Goal: Task Accomplishment & Management: Manage account settings

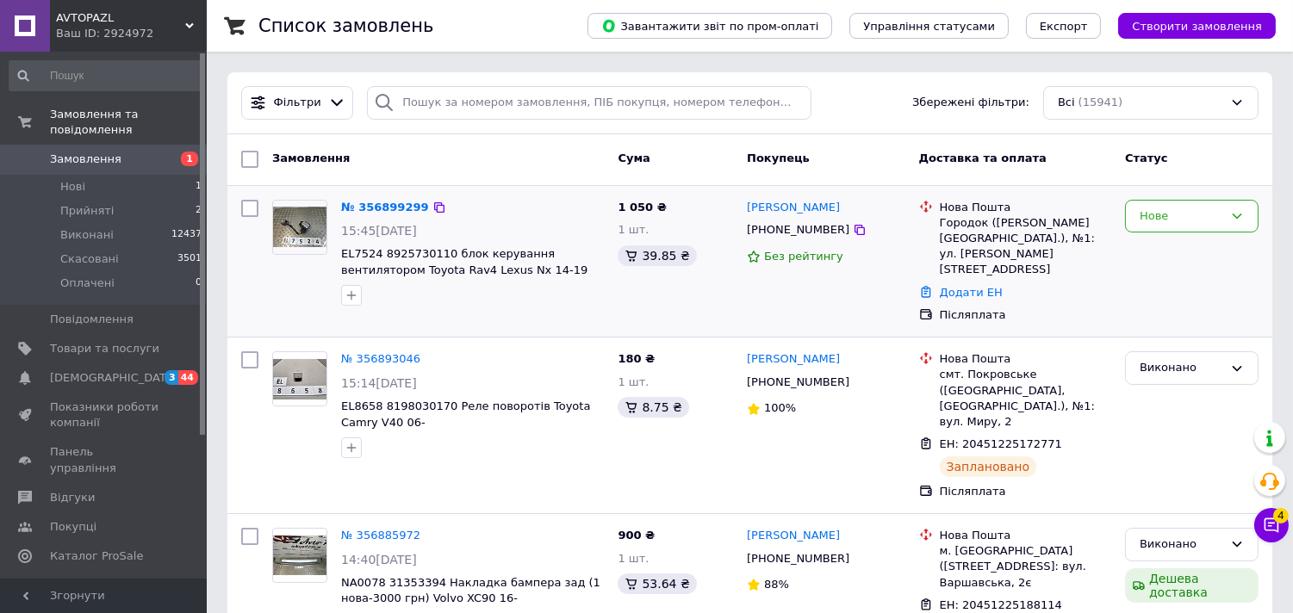
click at [1228, 233] on div "Нове" at bounding box center [1191, 262] width 147 height 138
click at [1223, 218] on div "Нове" at bounding box center [1181, 217] width 84 height 18
click at [1190, 248] on li "Прийнято" at bounding box center [1192, 252] width 132 height 32
click at [396, 208] on link "№ 356899299" at bounding box center [385, 207] width 88 height 13
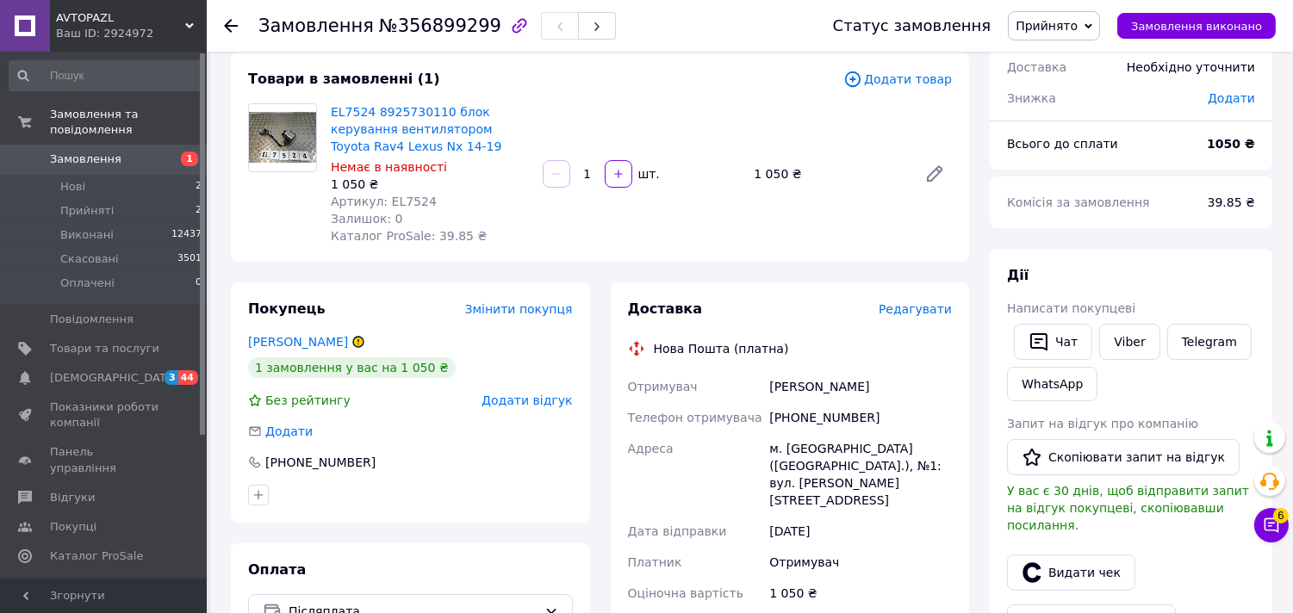
scroll to position [191, 0]
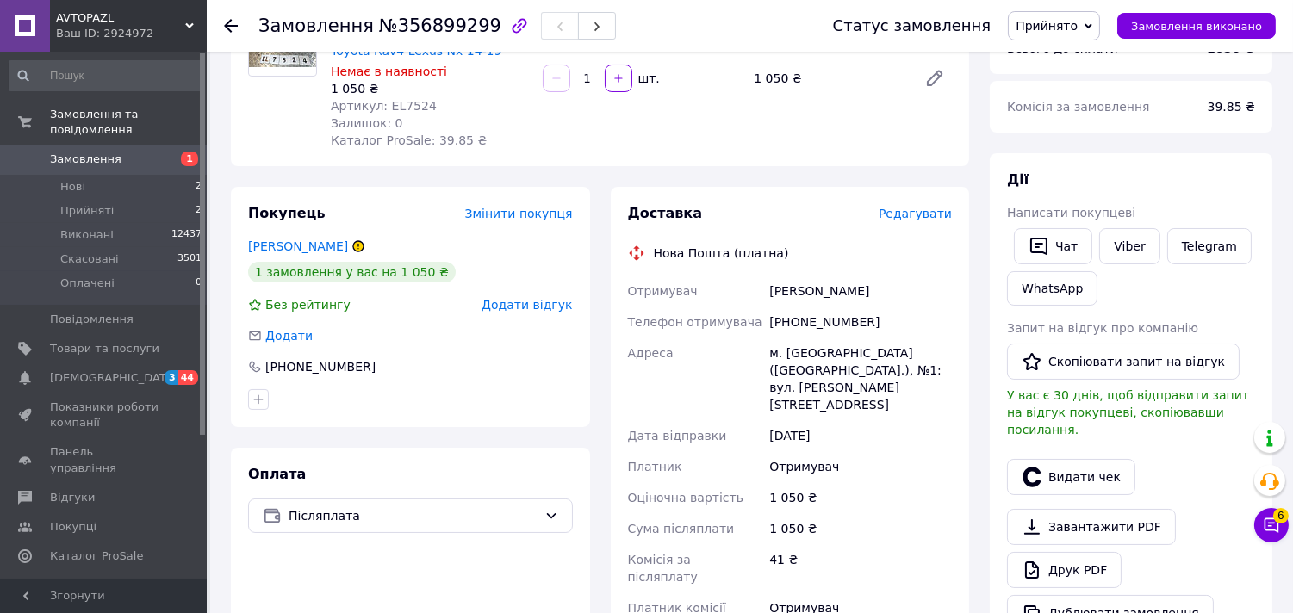
click at [801, 314] on div "[PHONE_NUMBER]" at bounding box center [860, 322] width 189 height 31
copy div "[PHONE_NUMBER]"
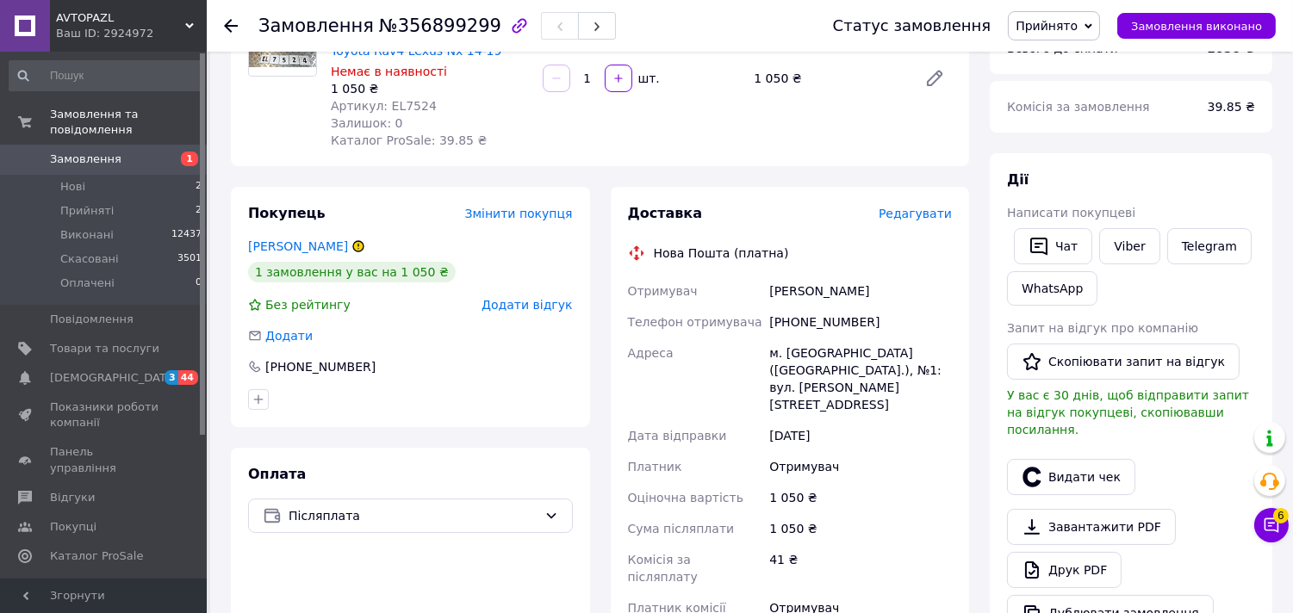
click at [798, 289] on div "[PERSON_NAME]" at bounding box center [860, 291] width 189 height 31
copy div "[PERSON_NAME]"
click at [803, 353] on div "м. [GEOGRAPHIC_DATA] ([GEOGRAPHIC_DATA].), №1: вул. [PERSON_NAME][STREET_ADDRES…" at bounding box center [860, 379] width 189 height 83
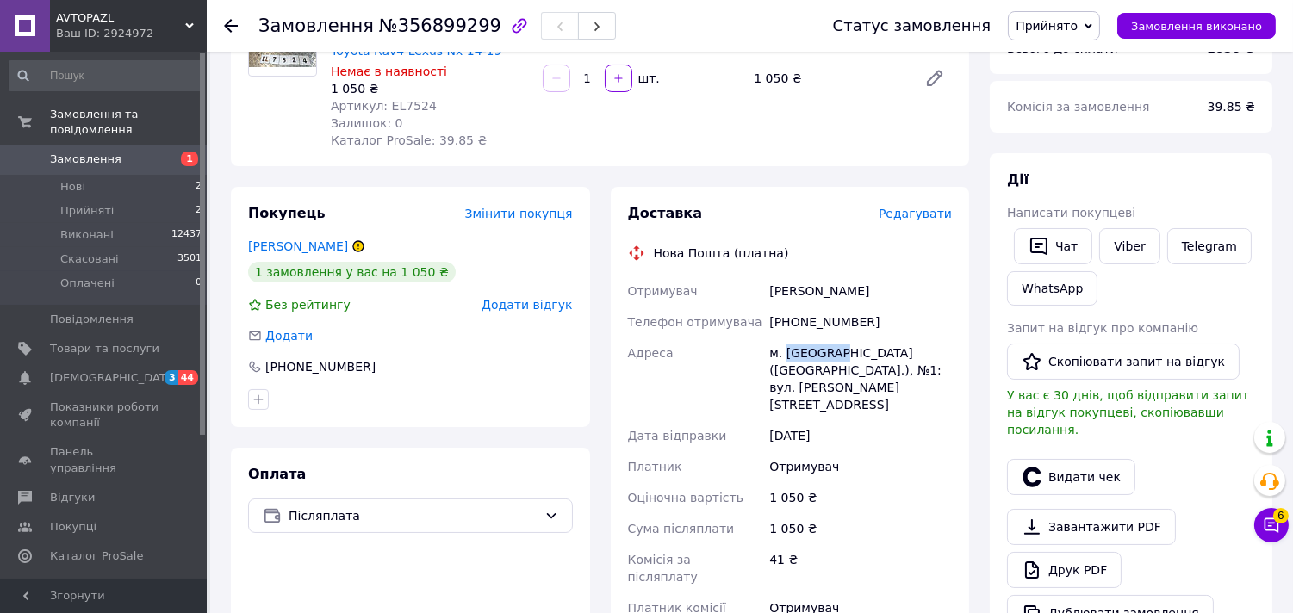
click at [803, 353] on div "м. [GEOGRAPHIC_DATA] ([GEOGRAPHIC_DATA].), №1: вул. [PERSON_NAME][STREET_ADDRES…" at bounding box center [860, 379] width 189 height 83
copy div "Городок"
click at [403, 108] on span "Артикул: EL7524" at bounding box center [384, 106] width 106 height 14
copy span "EL7524"
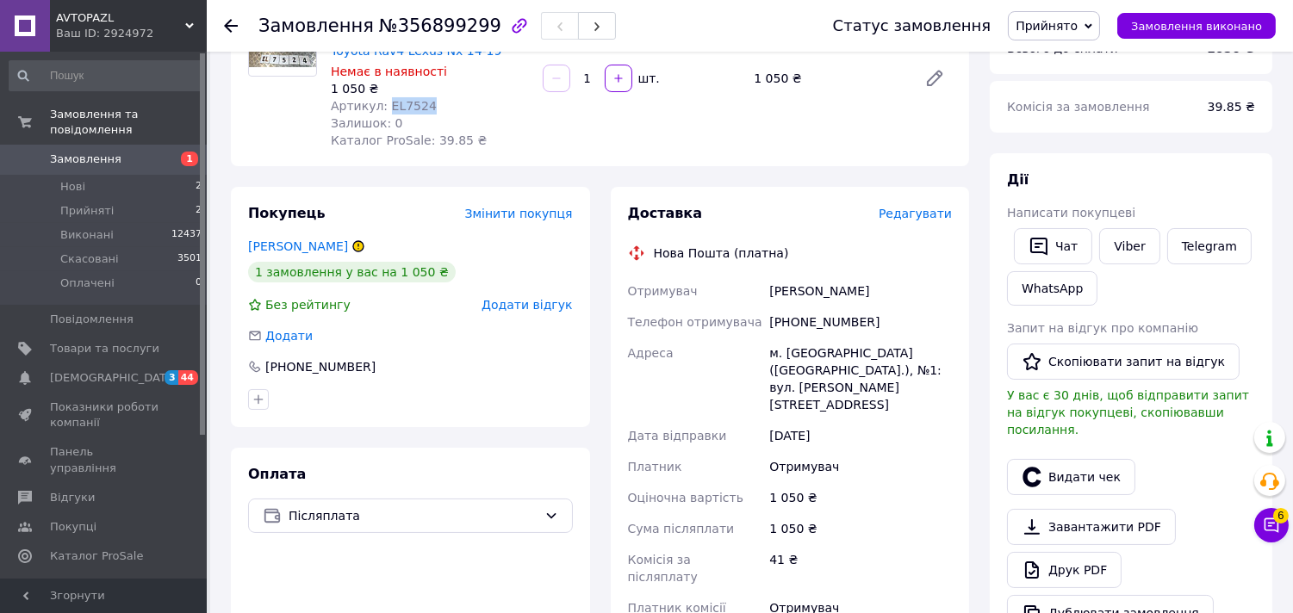
scroll to position [382, 0]
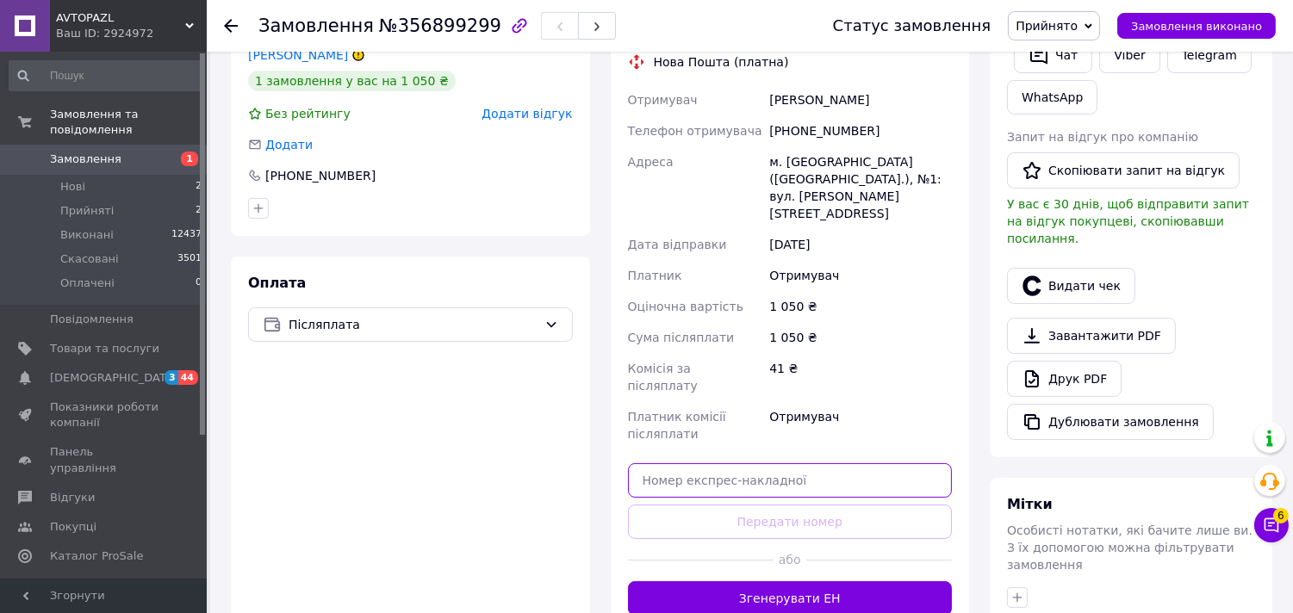
click at [798, 463] on input "text" at bounding box center [790, 480] width 325 height 34
paste input "20451225204396"
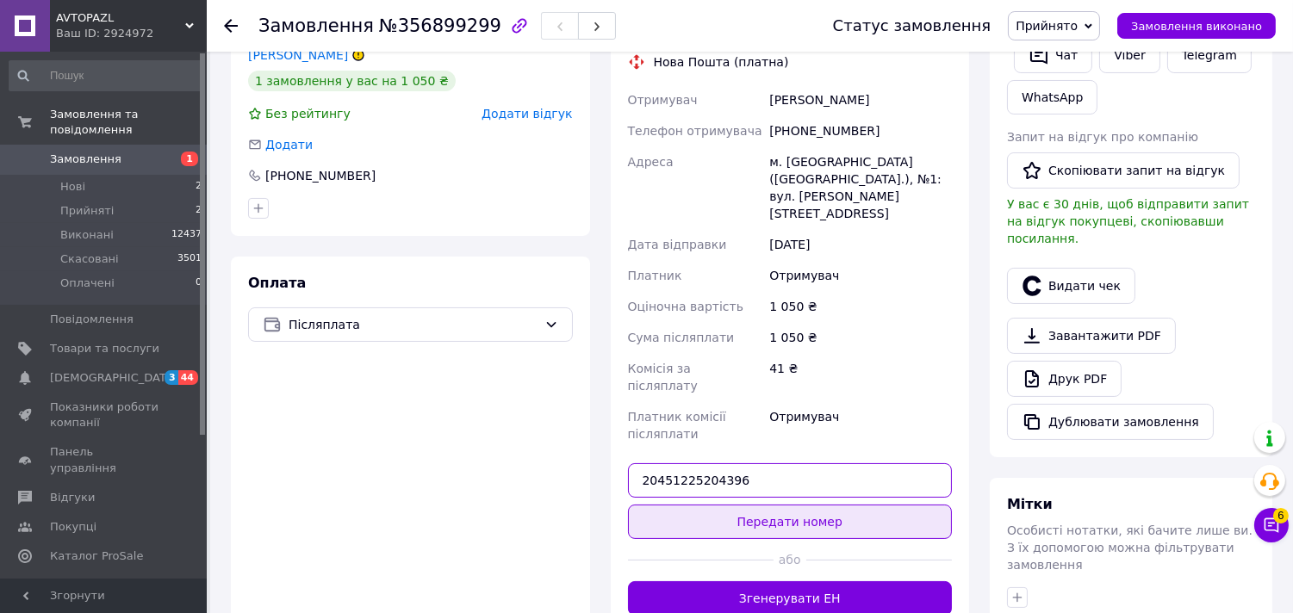
type input "20451225204396"
click at [769, 505] on button "Передати номер" at bounding box center [790, 522] width 325 height 34
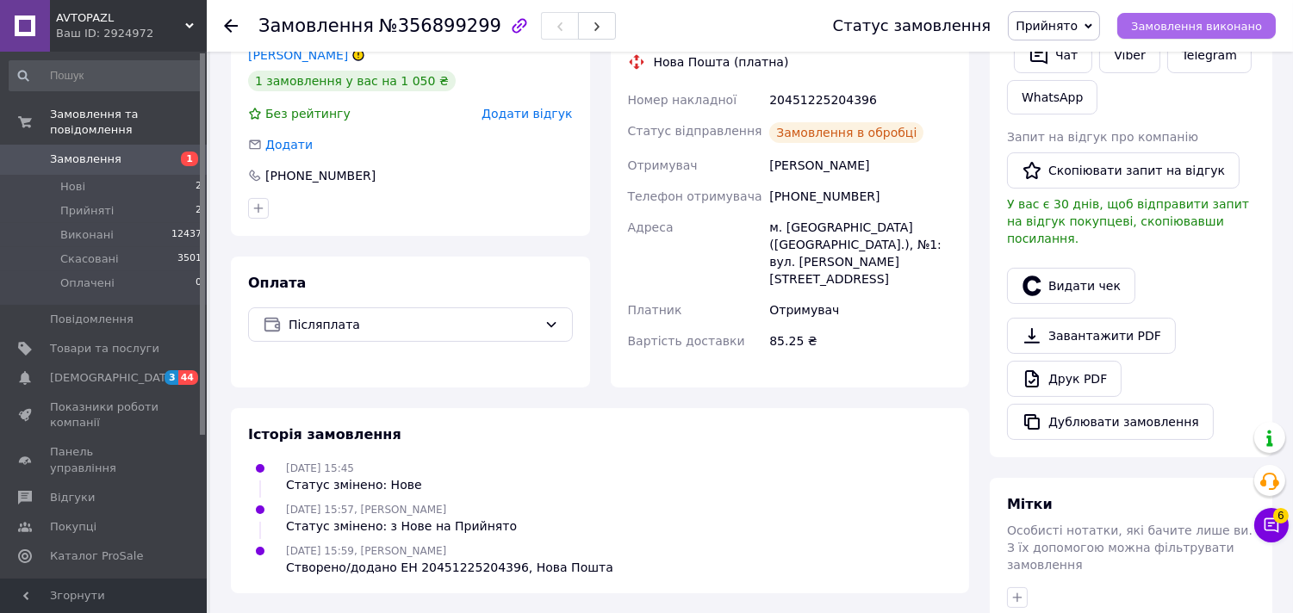
click at [1180, 17] on button "Замовлення виконано" at bounding box center [1196, 26] width 158 height 26
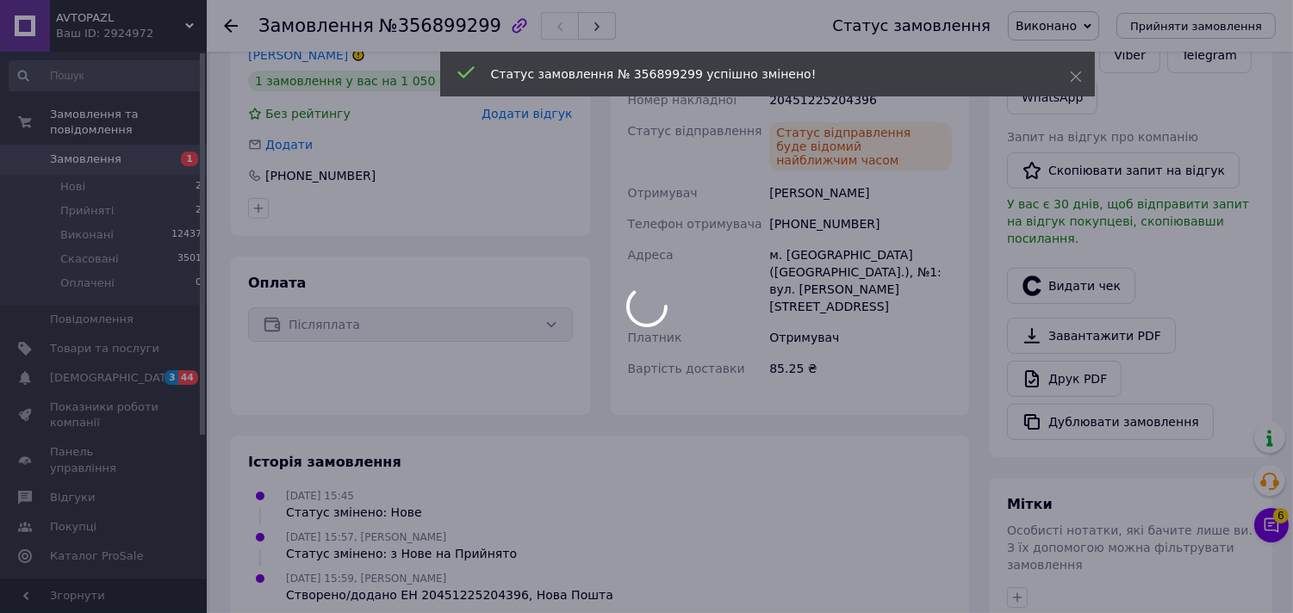
scroll to position [0, 0]
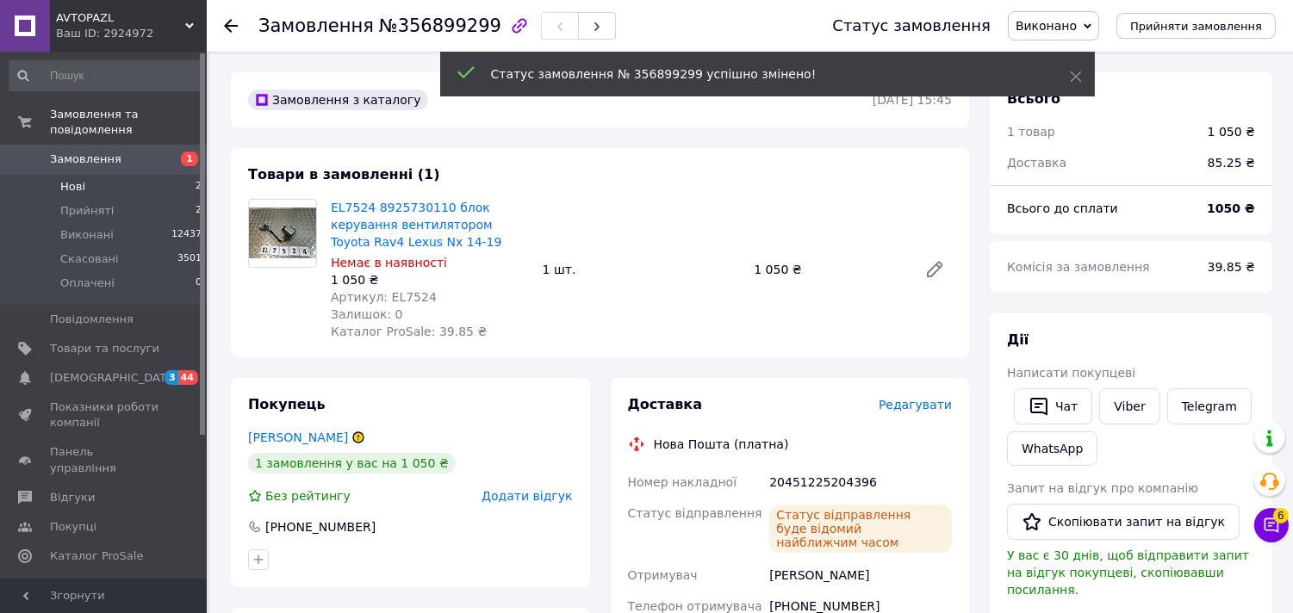
click at [75, 179] on span "Нові" at bounding box center [72, 187] width 25 height 16
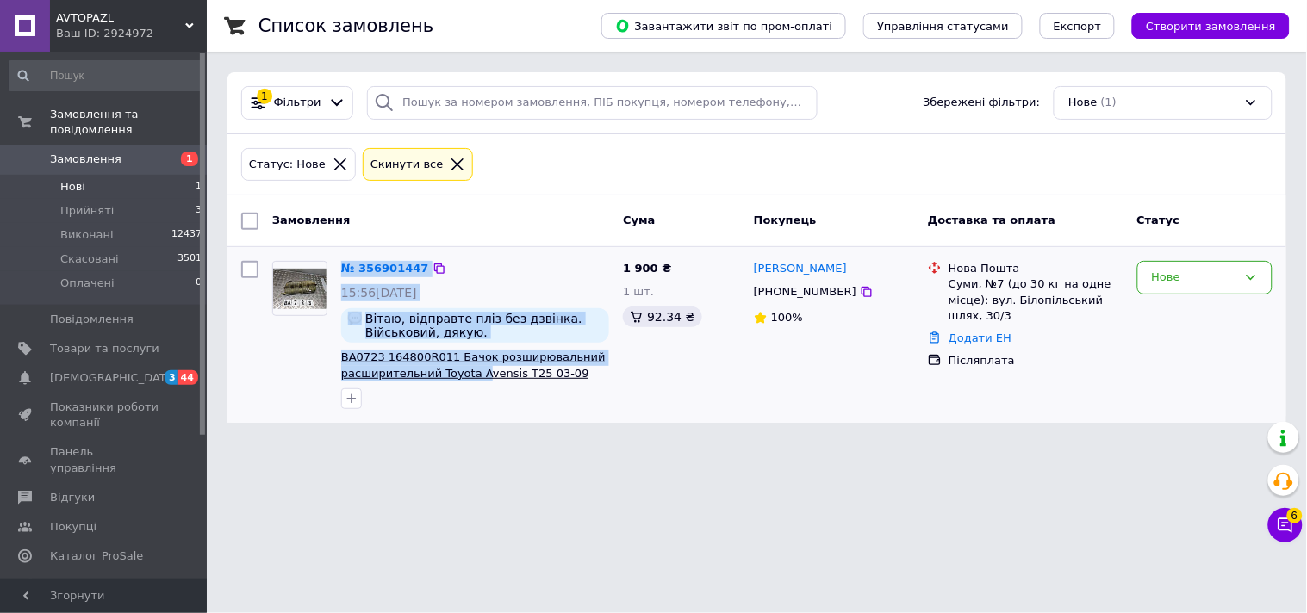
drag, startPoint x: 331, startPoint y: 353, endPoint x: 478, endPoint y: 368, distance: 148.0
click at [476, 368] on div "№ 356901447 15:56[DATE] Вітаю, відправте пліз без дзвінка. Військовий, дякую. B…" at bounding box center [440, 335] width 351 height 162
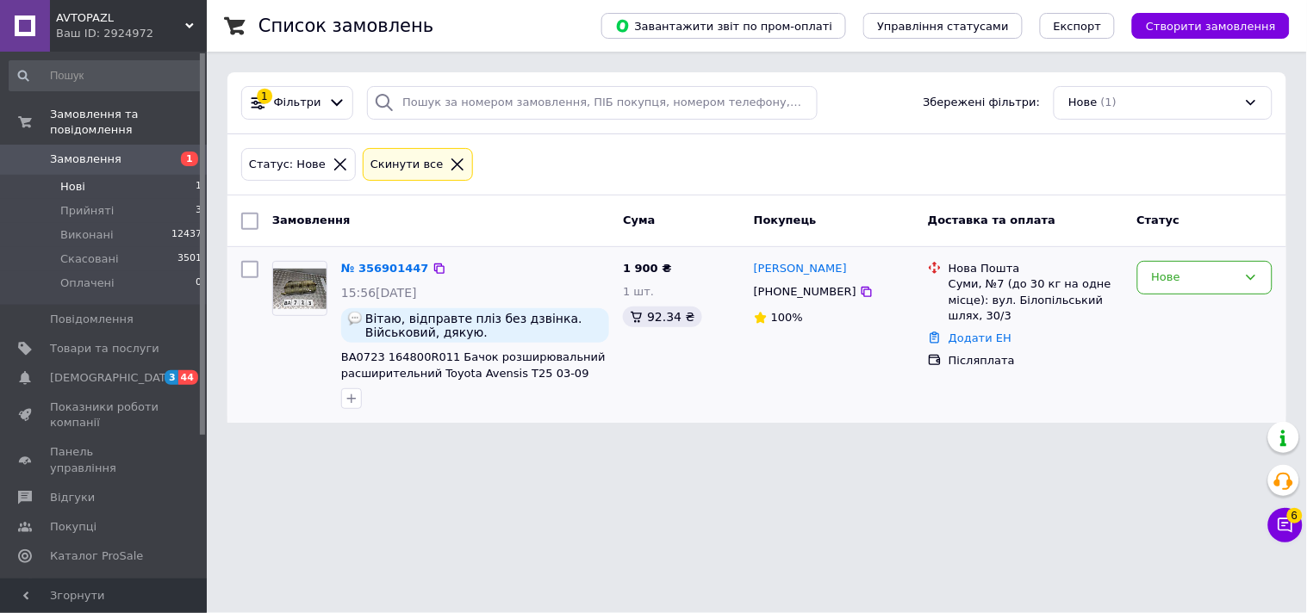
click at [488, 401] on div at bounding box center [475, 399] width 275 height 28
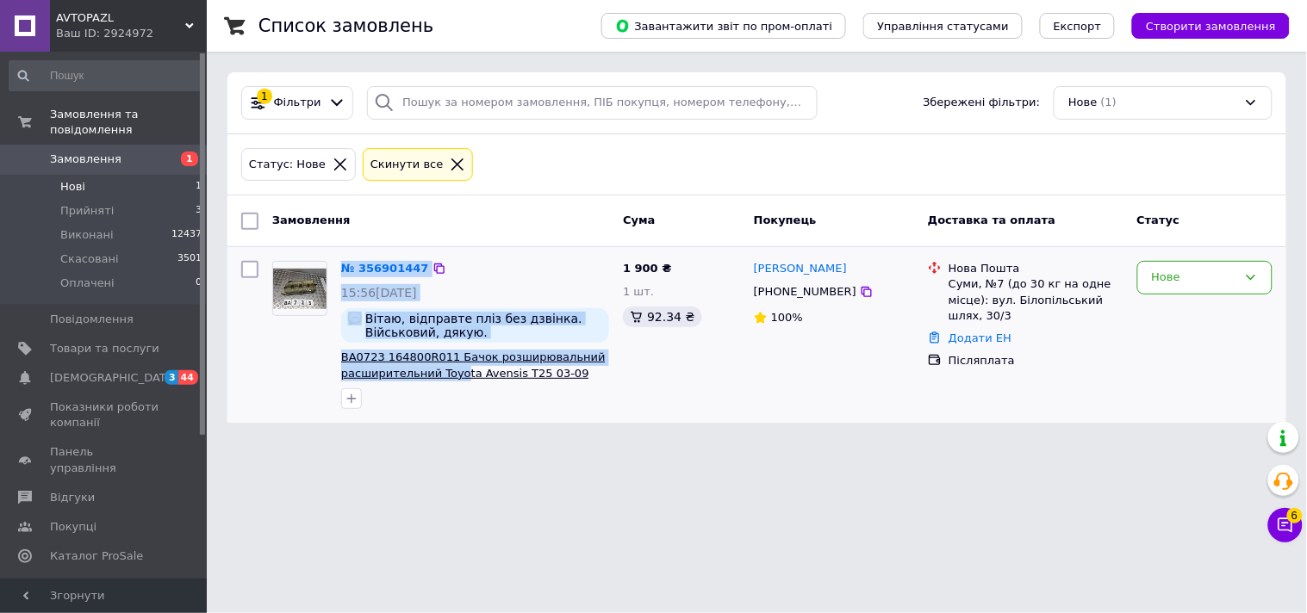
drag, startPoint x: 331, startPoint y: 357, endPoint x: 457, endPoint y: 371, distance: 127.4
click at [457, 371] on div "№ 356901447 15:56[DATE] Вітаю, відправте пліз без дзвінка. Військовий, дякую. B…" at bounding box center [440, 335] width 351 height 162
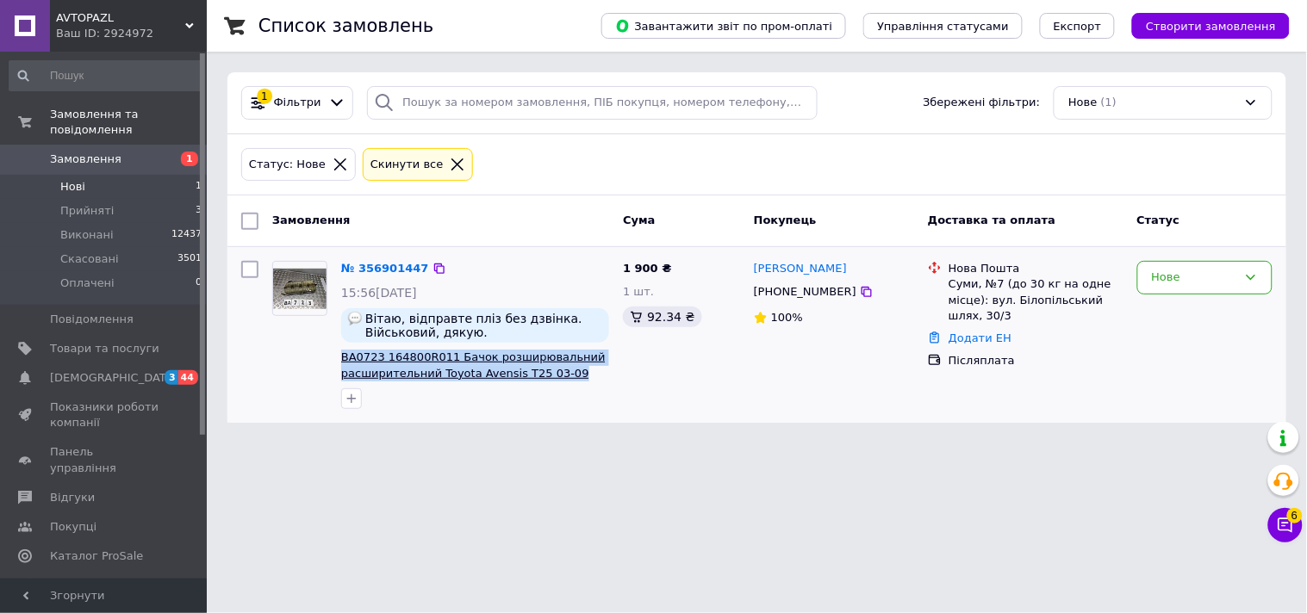
drag, startPoint x: 573, startPoint y: 379, endPoint x: 343, endPoint y: 363, distance: 230.5
click at [343, 363] on span "BA0723 164800R011 Бачок розширювальний расширительний Toyota Avensis T25 03-09" at bounding box center [475, 366] width 268 height 32
copy span "BA0723 164800R011 Бачок розширювальний расширительний Toyota Avensis T25 03-09"
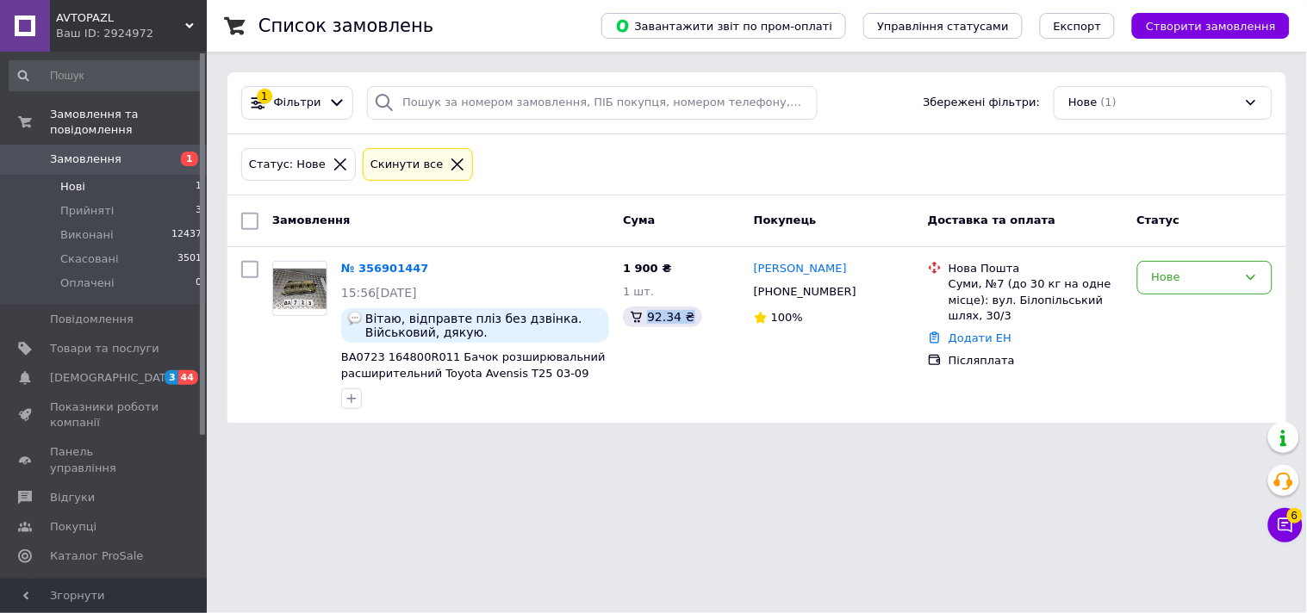
drag, startPoint x: 629, startPoint y: 573, endPoint x: 626, endPoint y: 596, distance: 23.4
click at [626, 444] on html "AVTOPAZL Ваш ID: 2924972 Сайт AVTOPAZL Кабінет покупця Перевірити стан системи …" at bounding box center [653, 222] width 1307 height 444
click at [363, 274] on link "№ 356901447" at bounding box center [385, 268] width 88 height 13
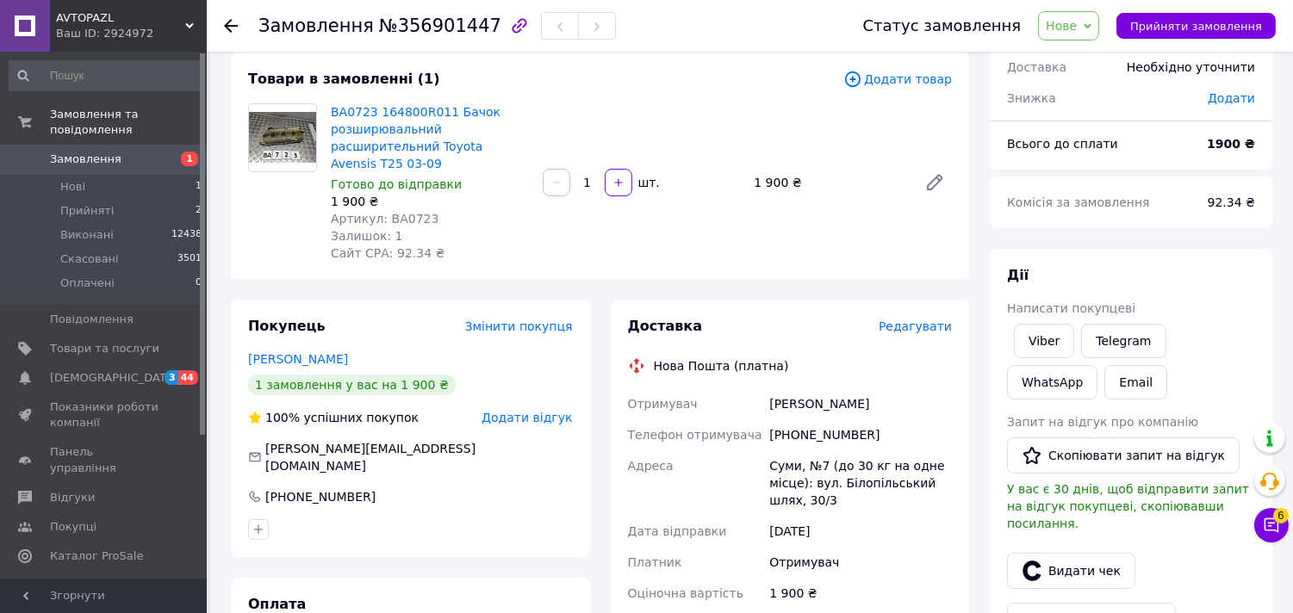
scroll to position [191, 0]
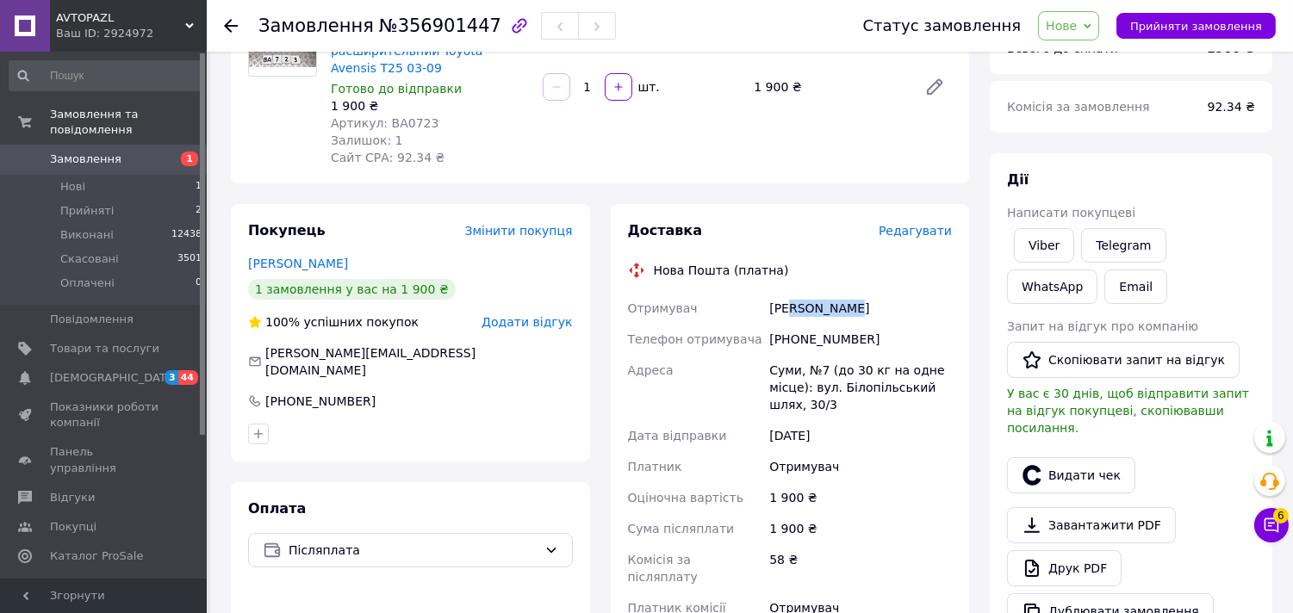
drag, startPoint x: 791, startPoint y: 289, endPoint x: 847, endPoint y: 289, distance: 56.0
click at [847, 293] on div "[PERSON_NAME]" at bounding box center [860, 308] width 189 height 31
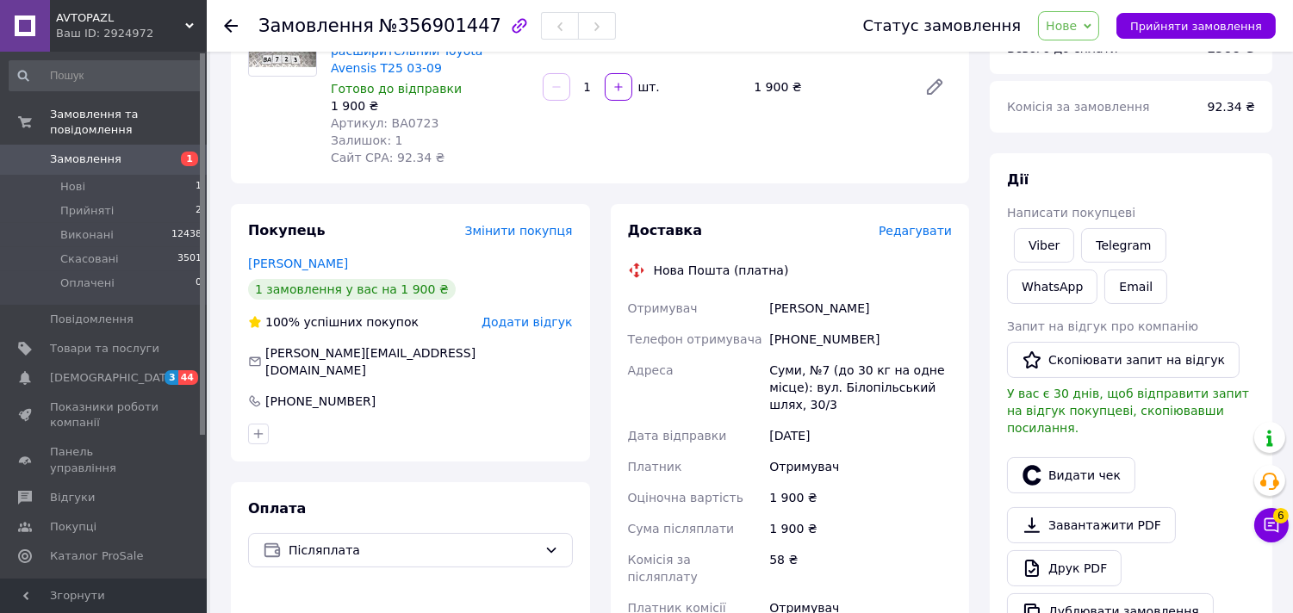
click at [802, 324] on div "[PHONE_NUMBER]" at bounding box center [860, 339] width 189 height 31
click at [802, 327] on div "[PHONE_NUMBER]" at bounding box center [860, 339] width 189 height 31
copy div "380672336069"
click at [798, 325] on div "[PHONE_NUMBER]" at bounding box center [860, 339] width 189 height 31
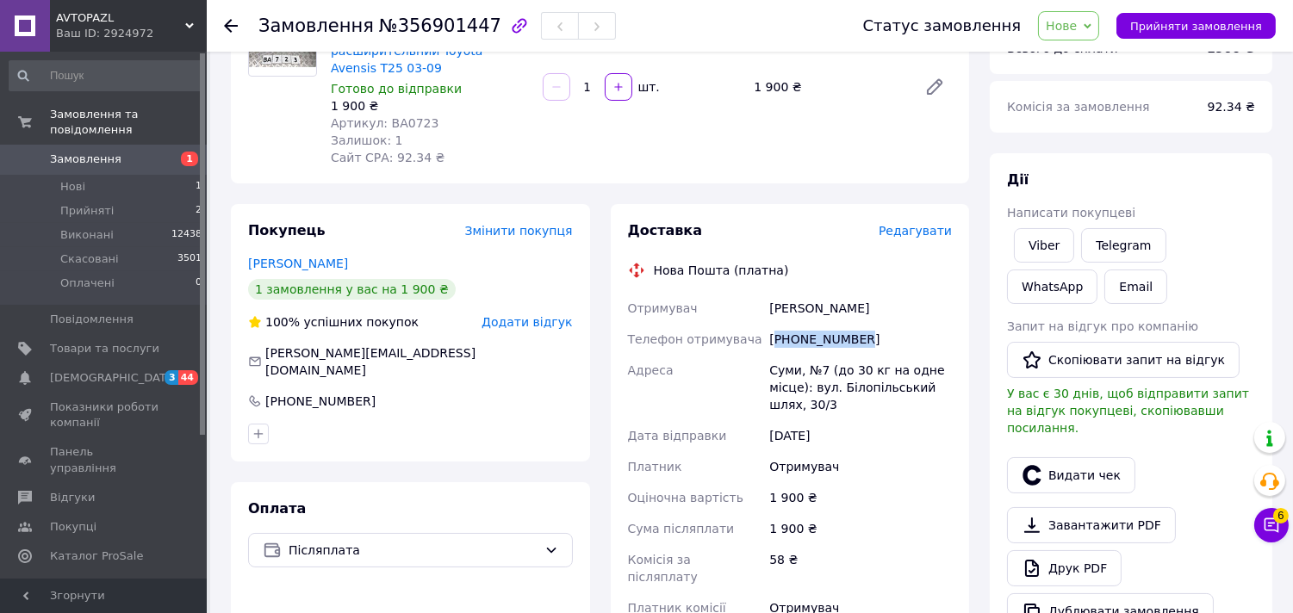
click at [798, 325] on div "[PHONE_NUMBER]" at bounding box center [860, 339] width 189 height 31
click at [782, 355] on div "Суми, №7 (до 30 кг на одне місце): вул. Білопільський шлях, 30/3" at bounding box center [860, 387] width 189 height 65
click at [782, 360] on div "Суми, №7 (до 30 кг на одне місце): вул. Білопільський шлях, 30/3" at bounding box center [860, 387] width 189 height 65
copy div "Суми"
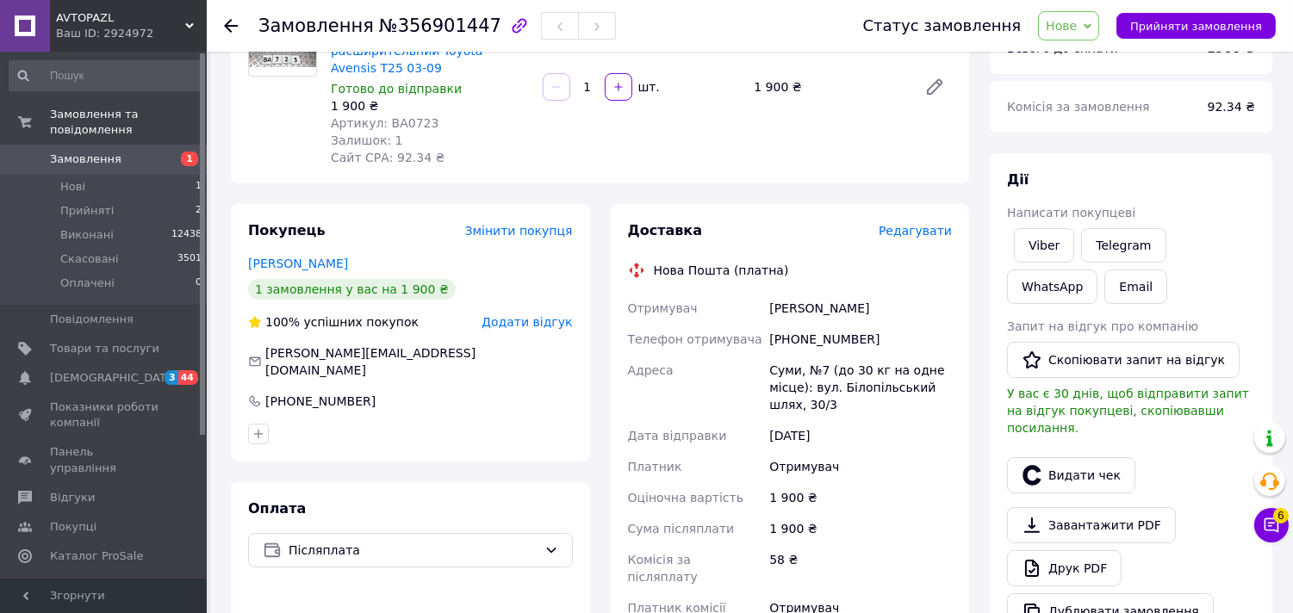
click at [407, 116] on span "Артикул: BA0723" at bounding box center [385, 123] width 108 height 14
copy span "BA0723"
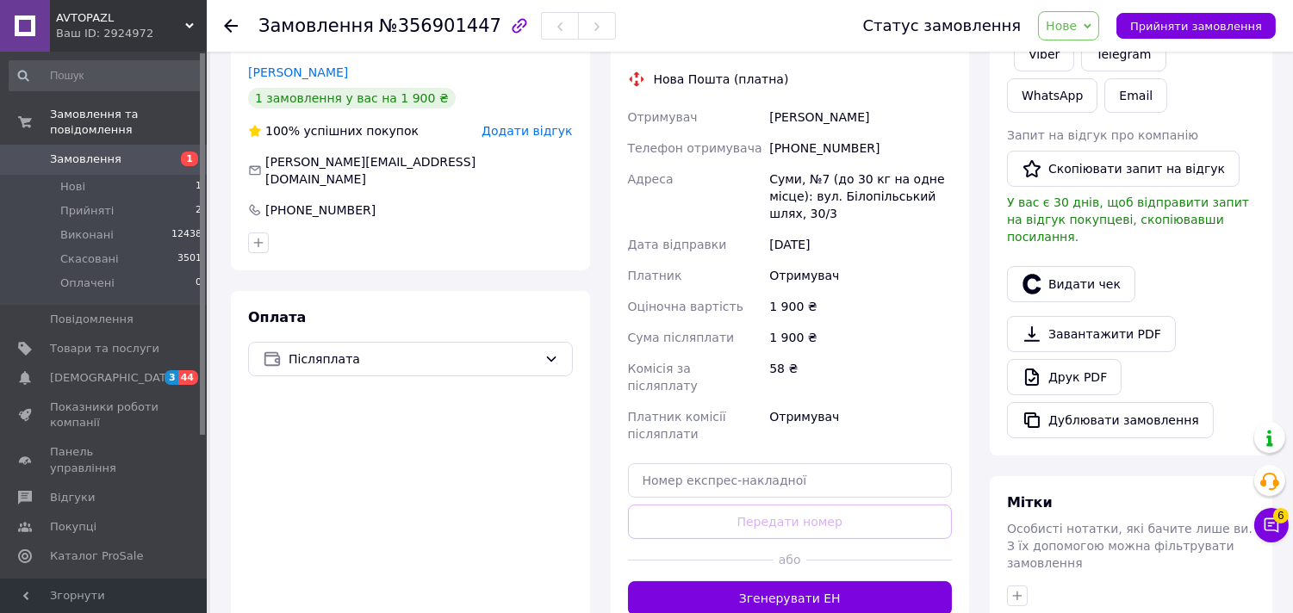
scroll to position [478, 0]
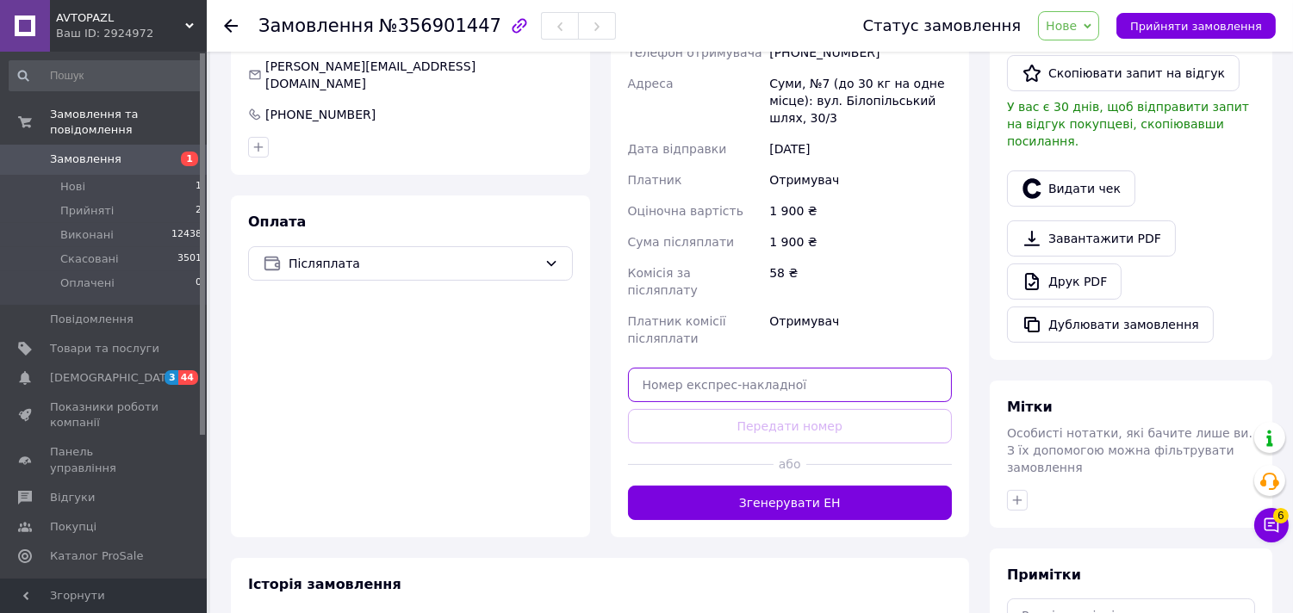
click at [717, 368] on input "text" at bounding box center [790, 385] width 325 height 34
paste input "20451225209200"
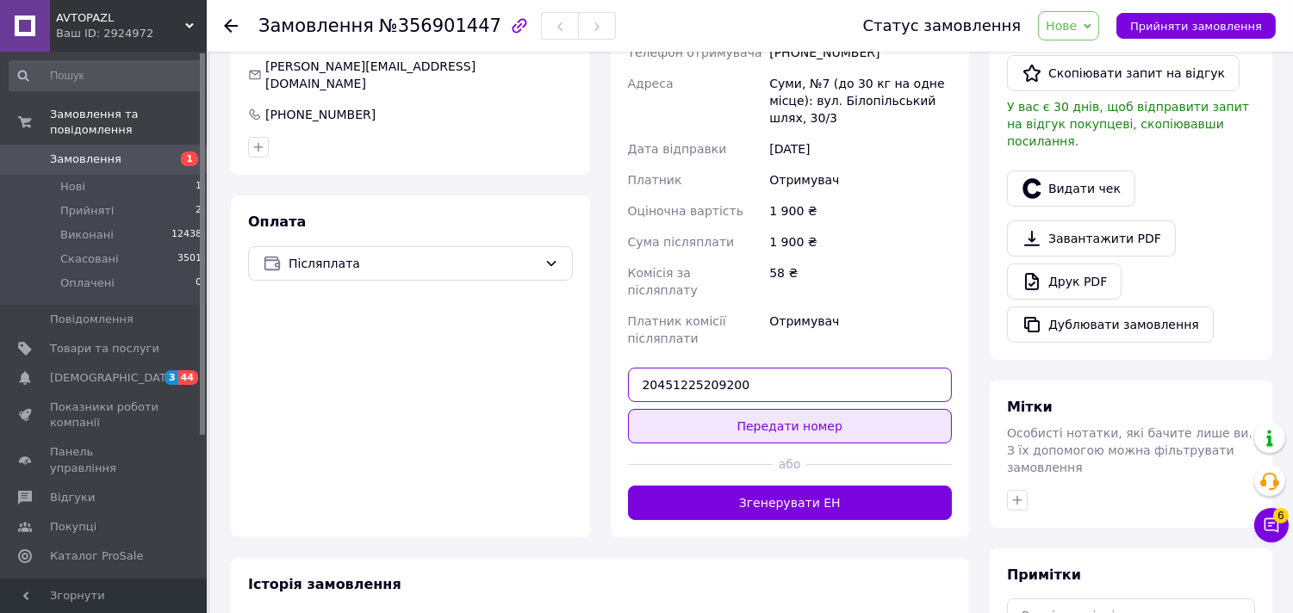
type input "20451225209200"
click at [750, 409] on button "Передати номер" at bounding box center [790, 426] width 325 height 34
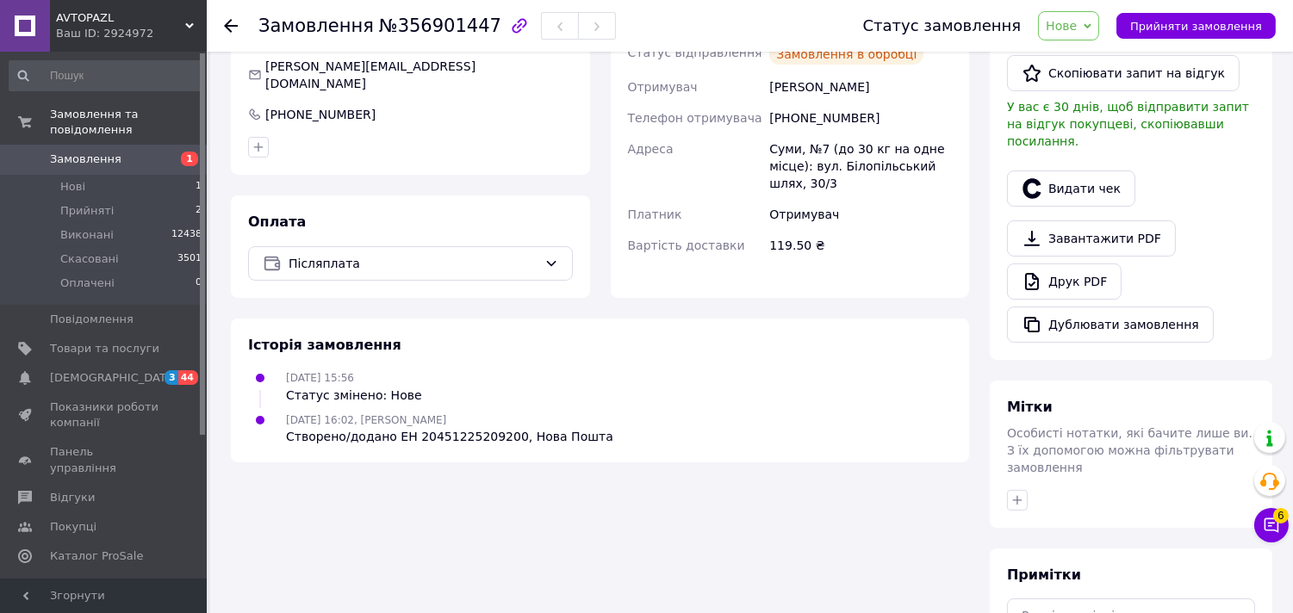
click at [1099, 31] on span "Нове" at bounding box center [1068, 25] width 61 height 29
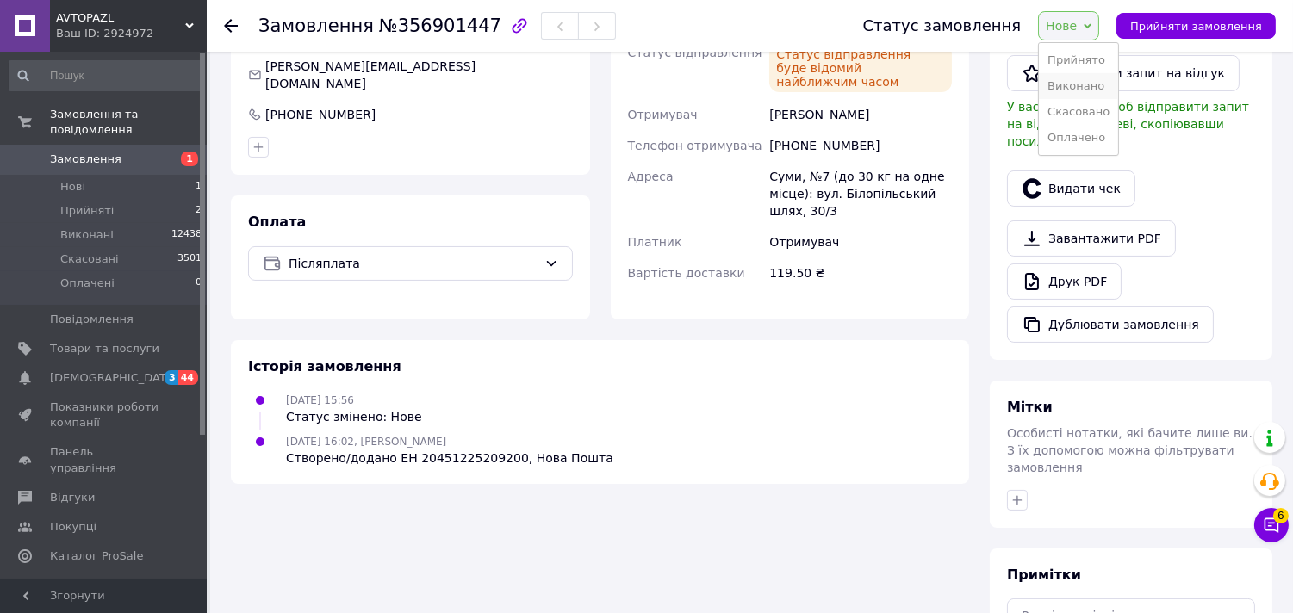
click at [1078, 88] on li "Виконано" at bounding box center [1078, 86] width 79 height 26
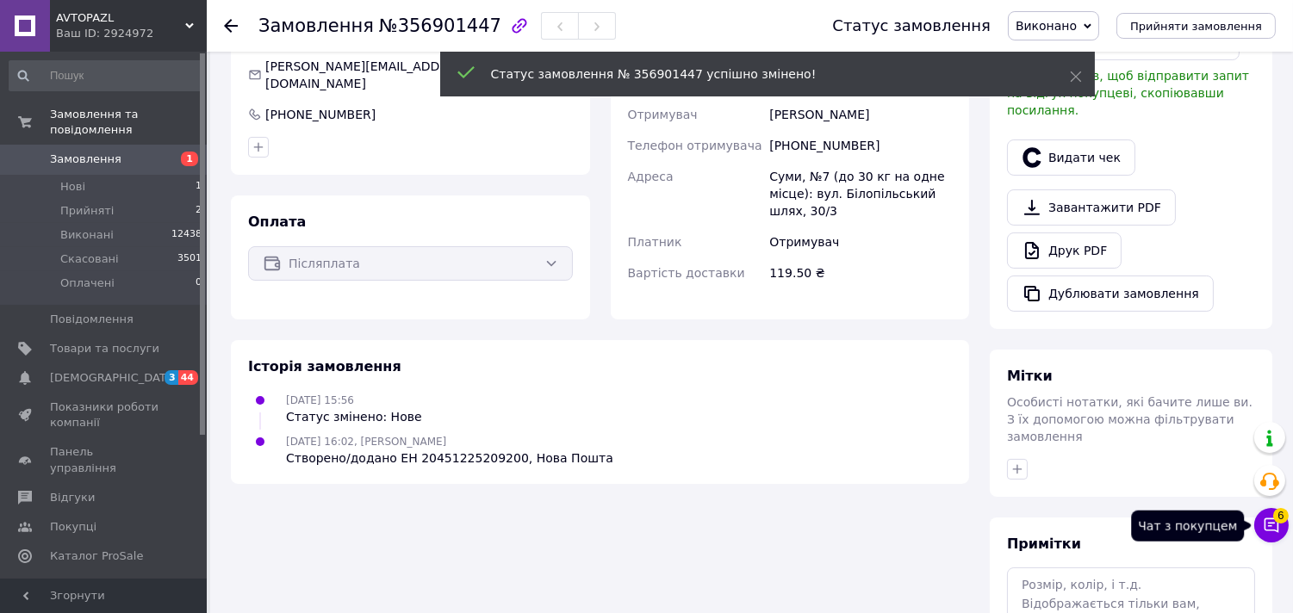
click at [1273, 518] on span "6" at bounding box center [1281, 511] width 16 height 16
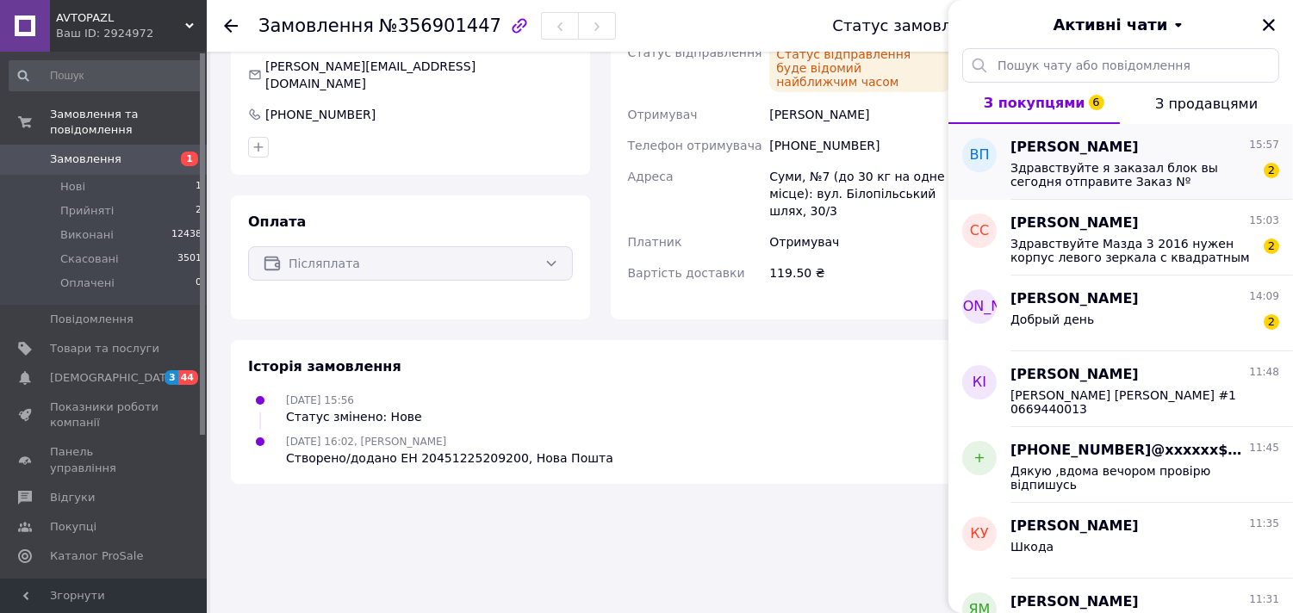
click at [1099, 181] on span "Здравствуйте я заказал блок вы сегодня отправите Заказ Nº 356899299" at bounding box center [1132, 175] width 245 height 28
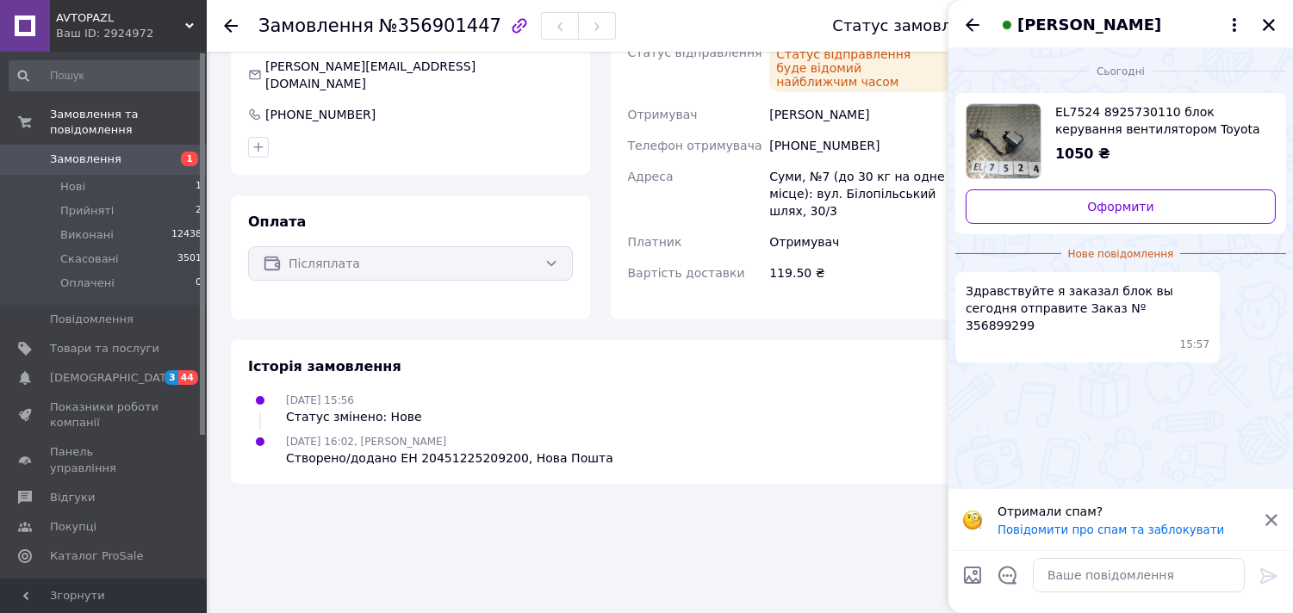
click at [1267, 520] on icon at bounding box center [1271, 520] width 16 height 16
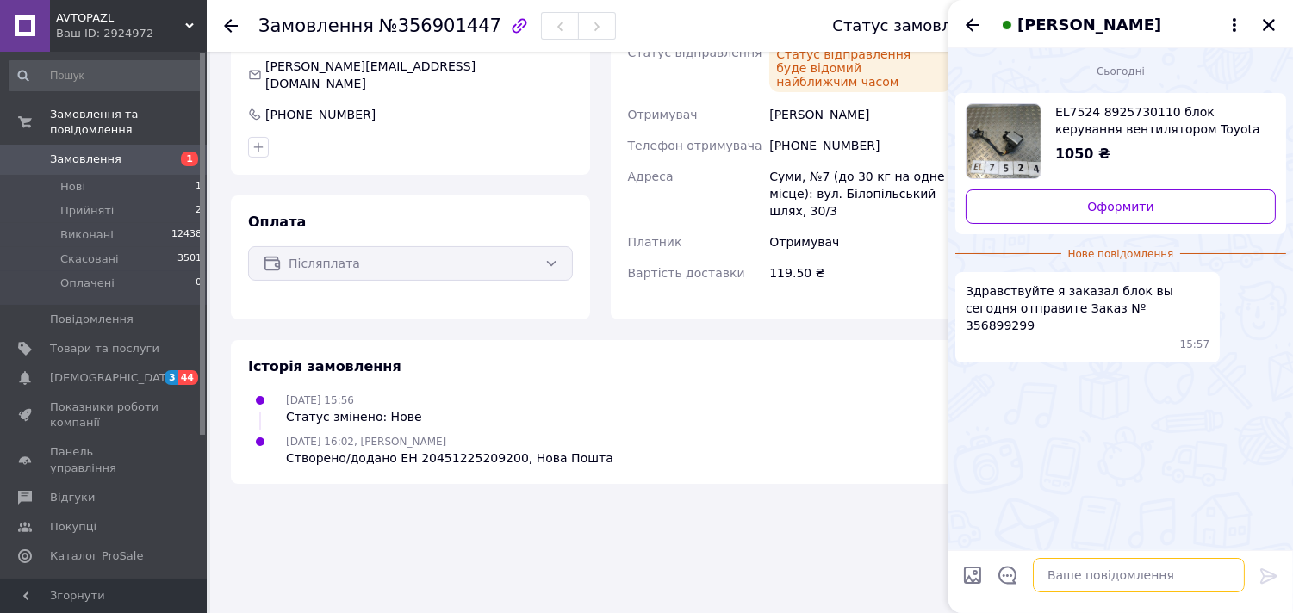
click at [1122, 567] on textarea at bounding box center [1139, 575] width 212 height 34
type textarea "+"
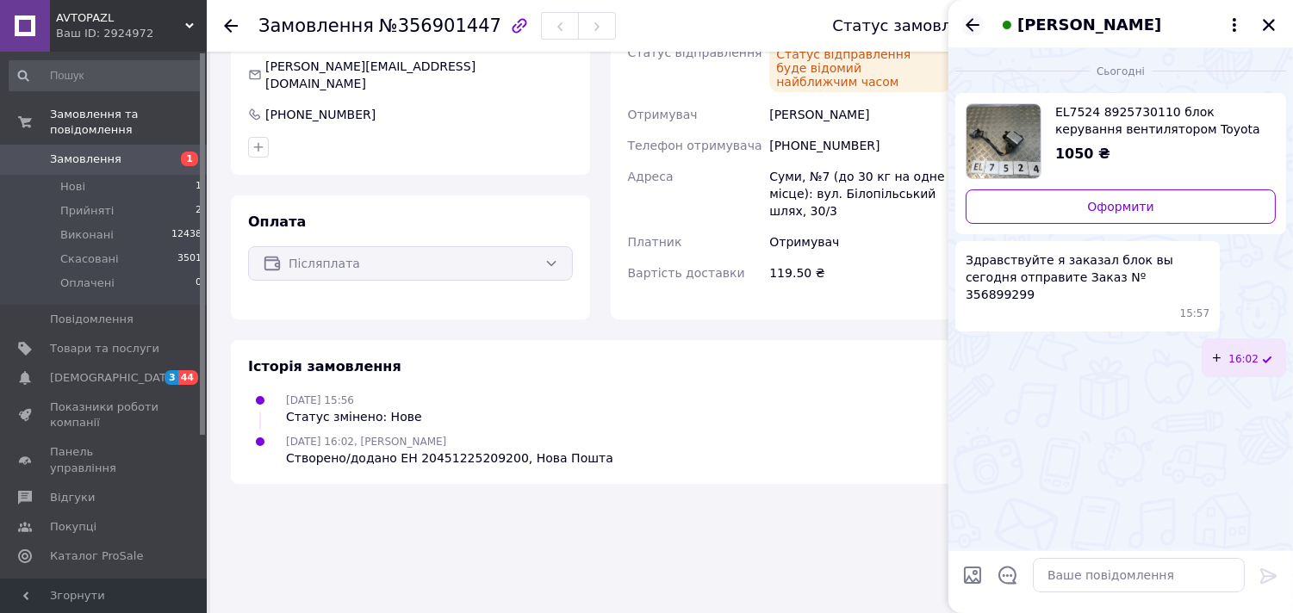
click at [969, 23] on icon "Назад" at bounding box center [972, 25] width 21 height 21
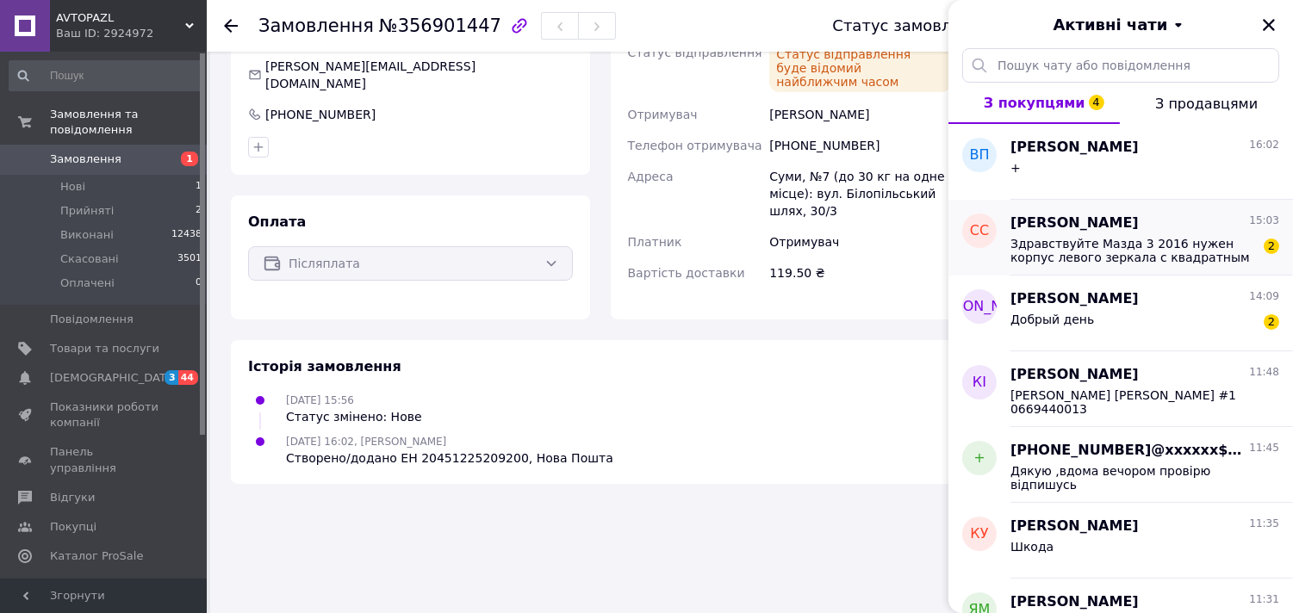
click at [1120, 261] on span "Здравствуйте Мазда 3 2016 нужен корпус левого зеркала с квадратным поворотником…" at bounding box center [1132, 251] width 245 height 28
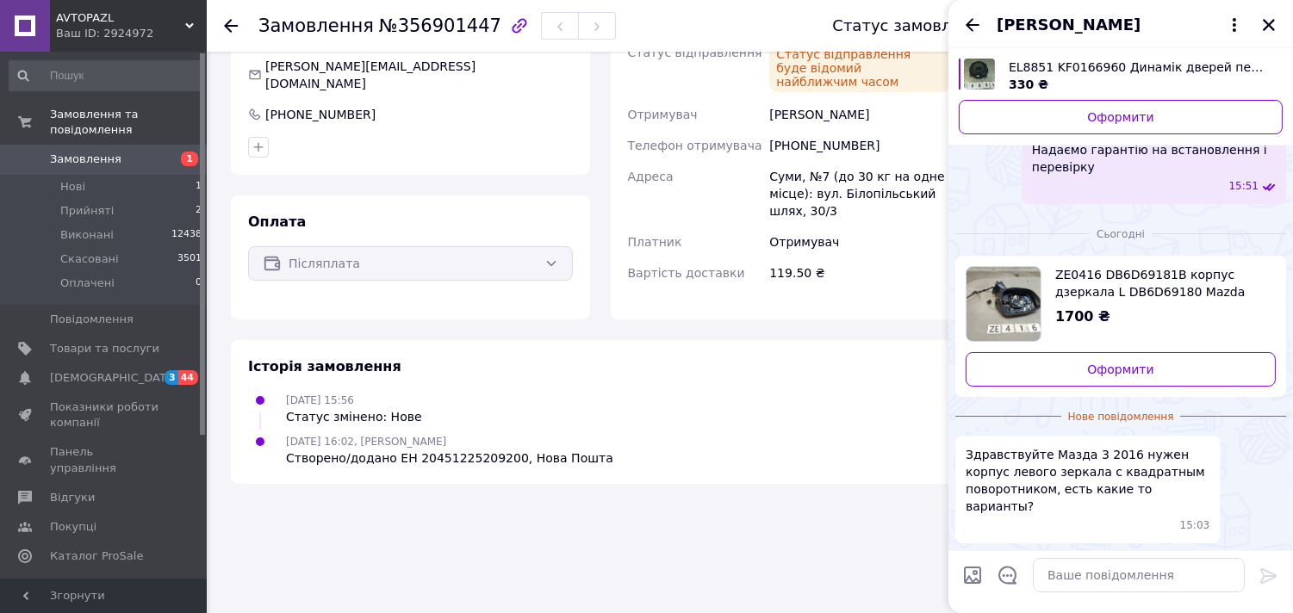
scroll to position [541, 0]
click at [1089, 584] on textarea at bounding box center [1139, 575] width 212 height 34
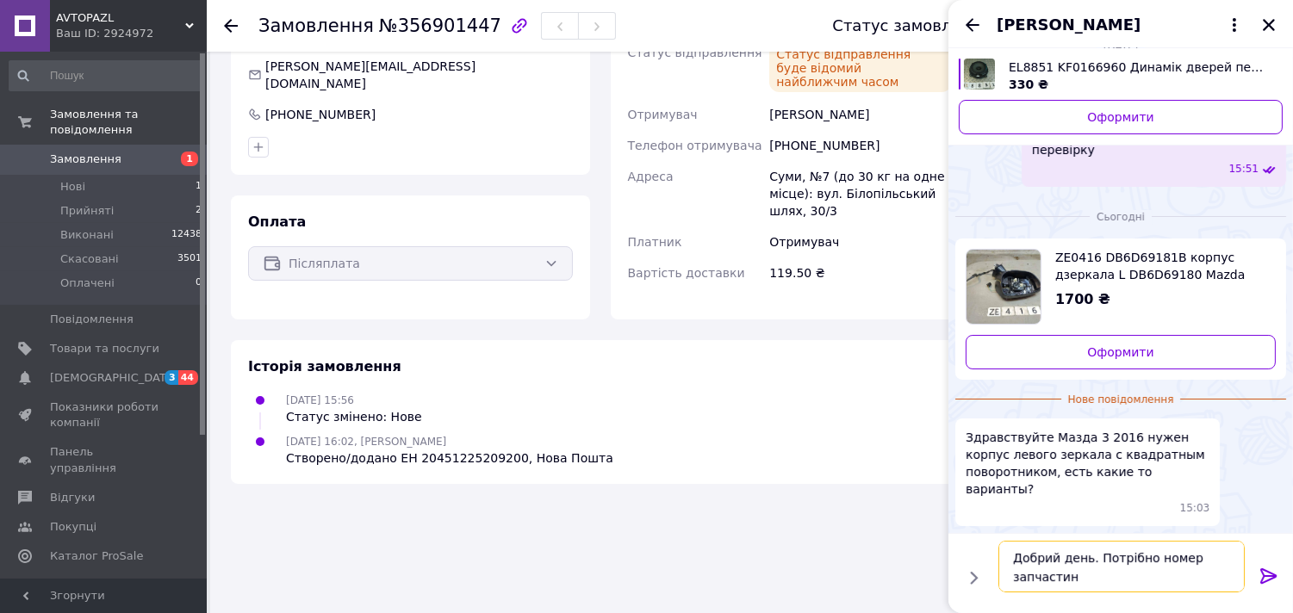
type textarea "Добрий день. Потрібно номер запчастини"
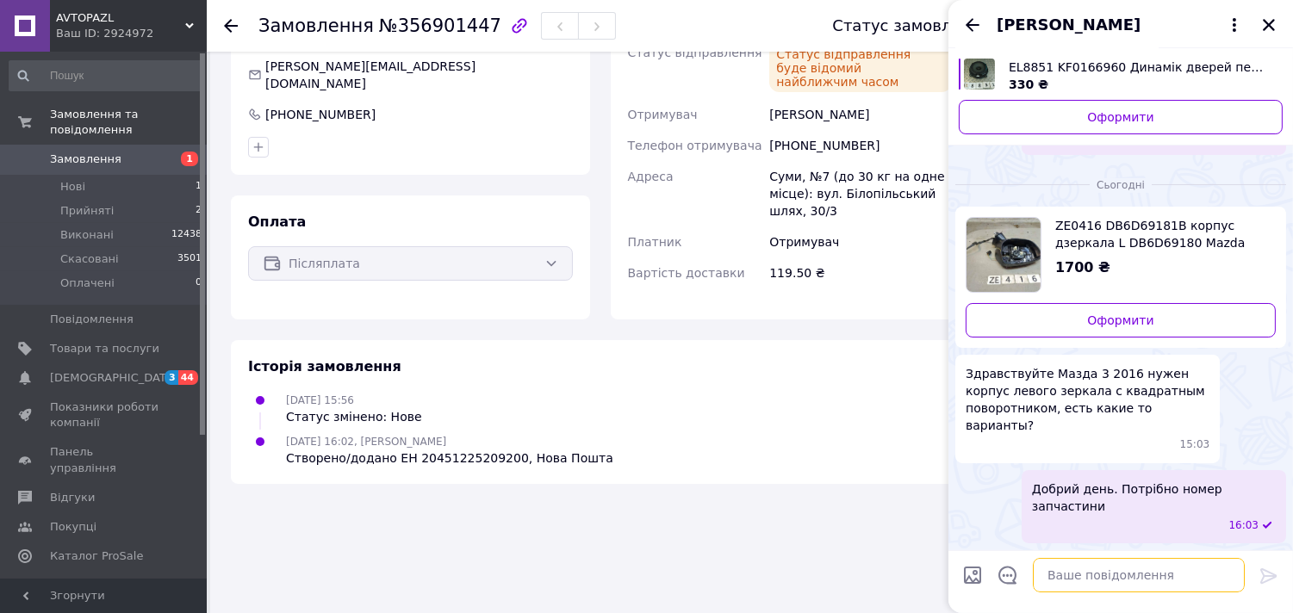
scroll to position [573, 0]
click at [971, 9] on div "[PERSON_NAME]" at bounding box center [1120, 24] width 345 height 48
click at [971, 18] on icon "Назад" at bounding box center [972, 25] width 21 height 21
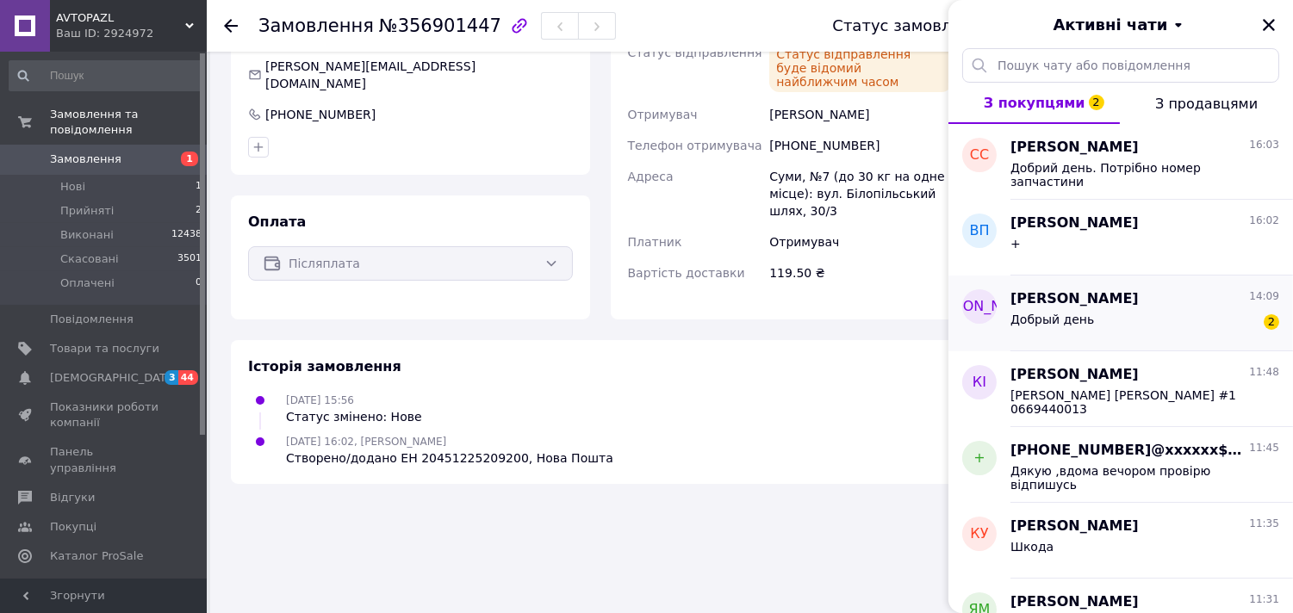
click at [1137, 324] on div "Добрый день 2" at bounding box center [1144, 323] width 269 height 28
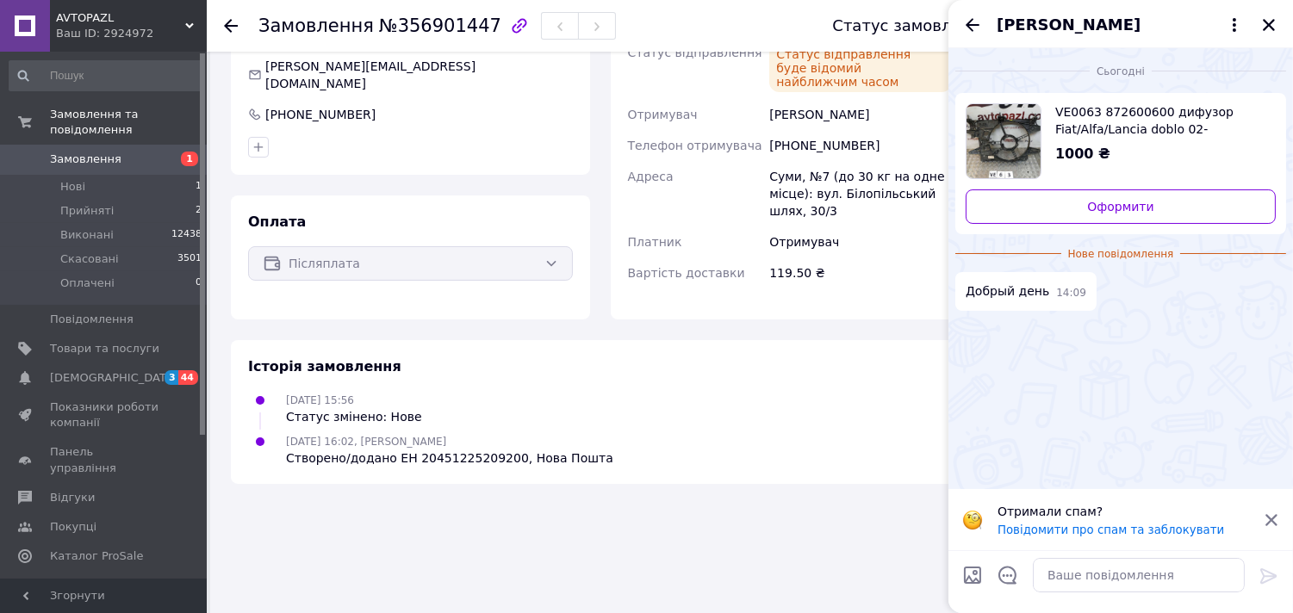
click at [1275, 524] on icon at bounding box center [1271, 520] width 16 height 16
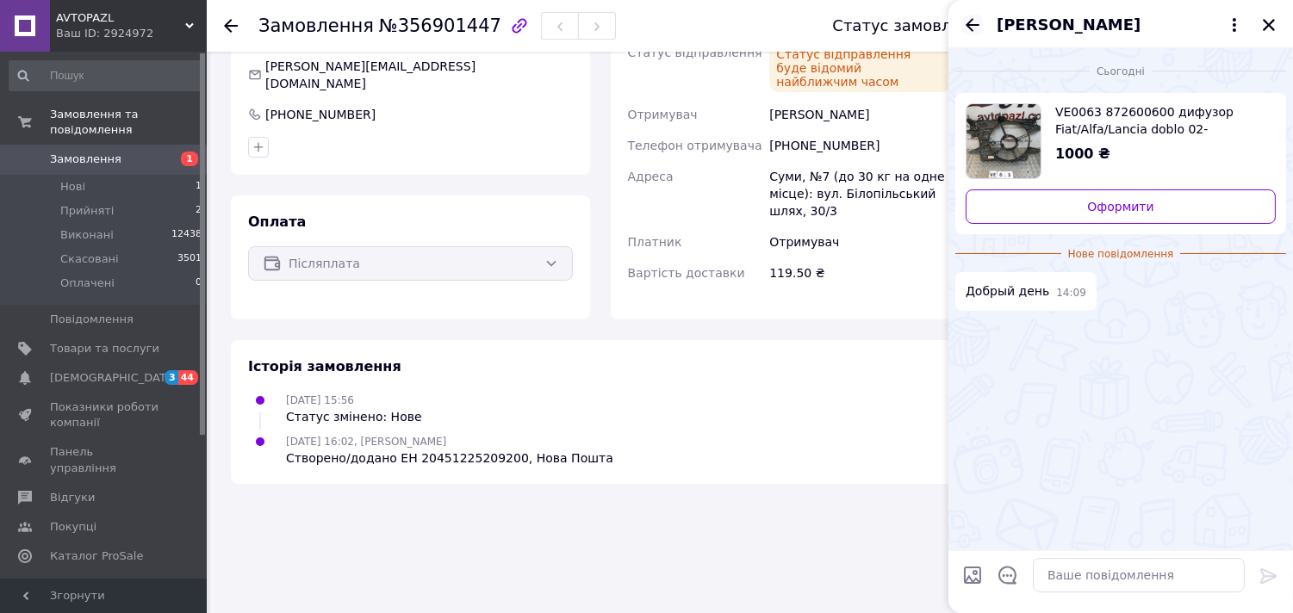
click at [971, 26] on icon "Назад" at bounding box center [972, 25] width 21 height 21
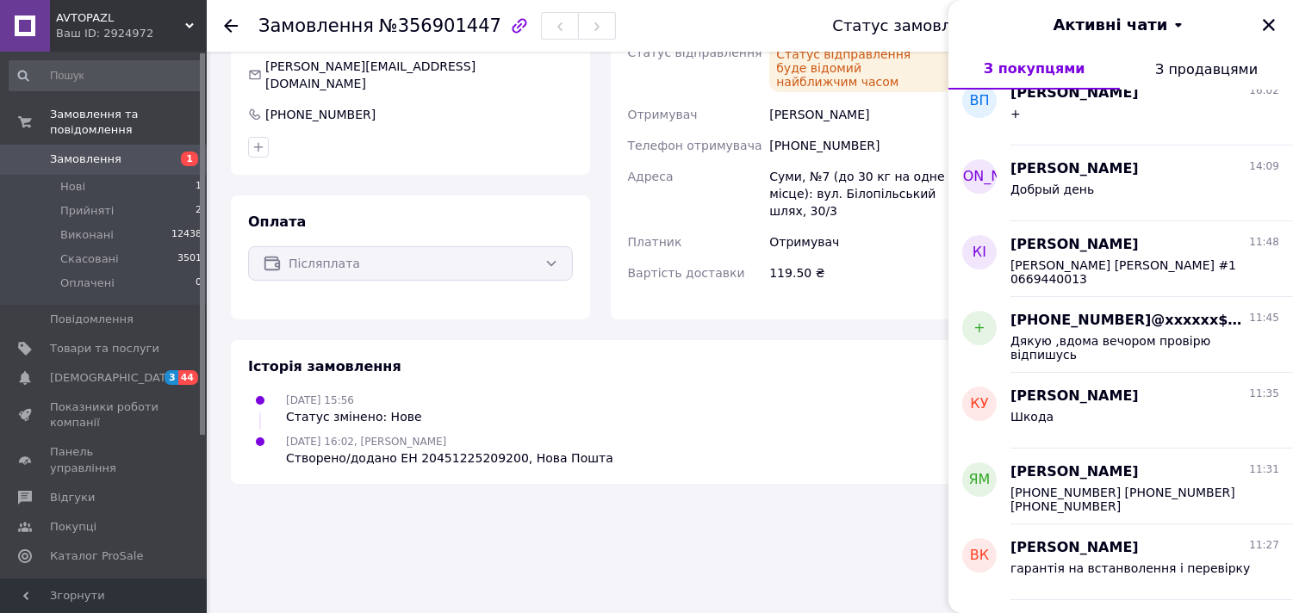
scroll to position [0, 0]
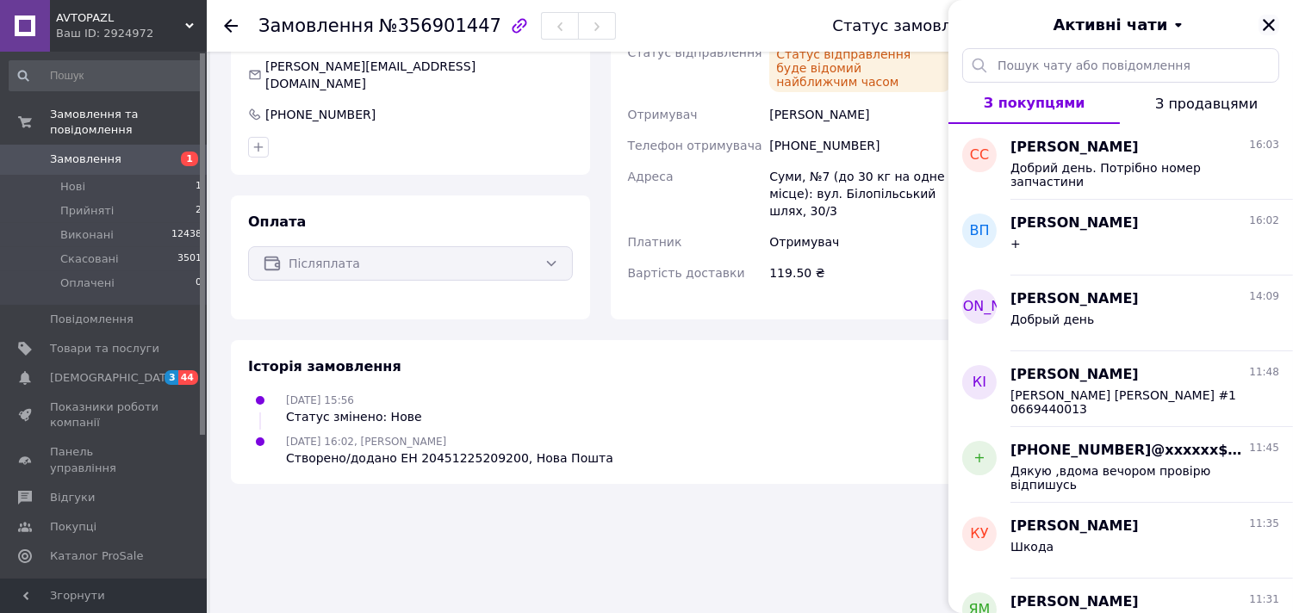
click at [1269, 27] on icon "Закрити" at bounding box center [1269, 25] width 16 height 16
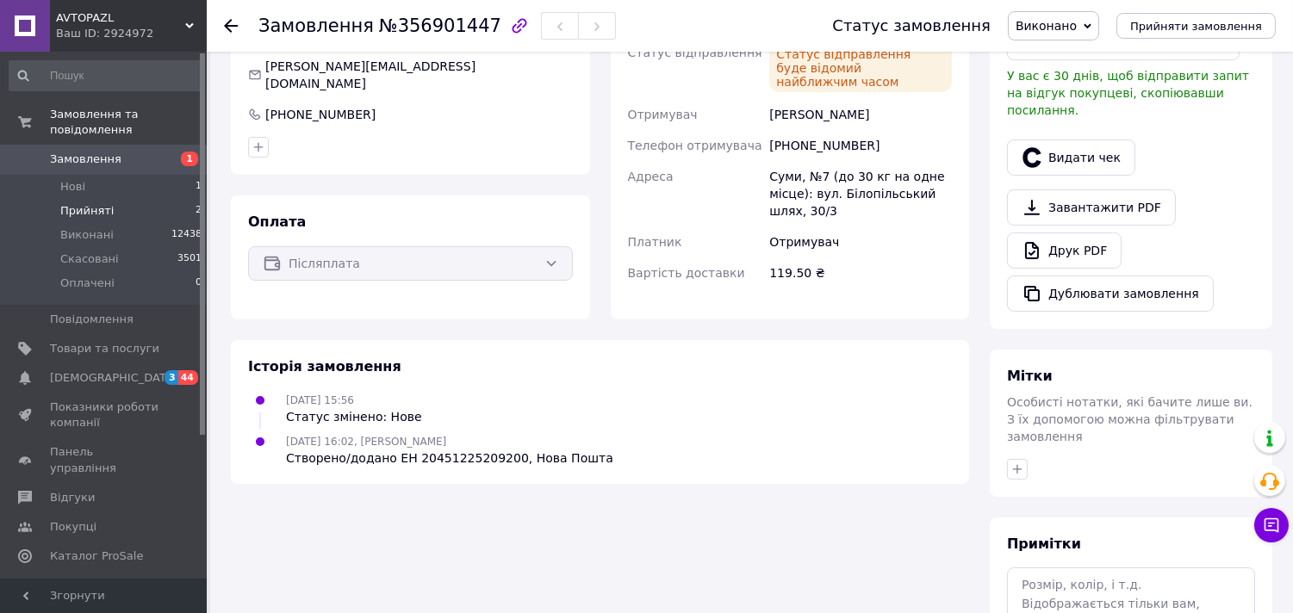
click at [88, 203] on span "Прийняті" at bounding box center [86, 211] width 53 height 16
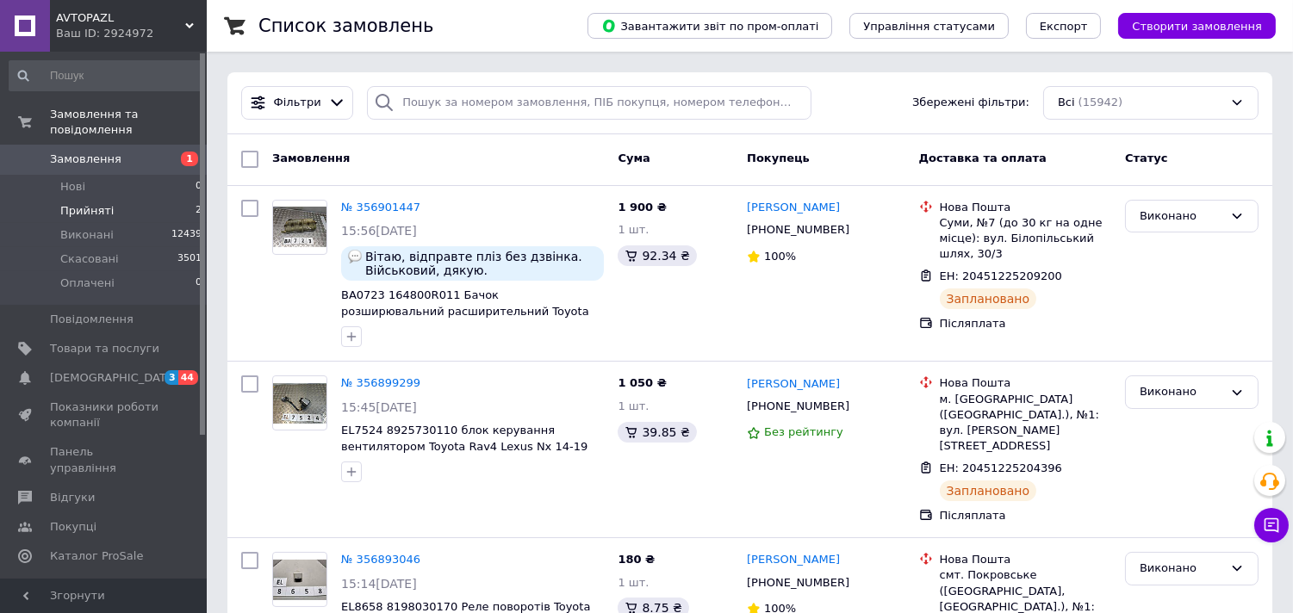
click at [96, 203] on span "Прийняті" at bounding box center [86, 211] width 53 height 16
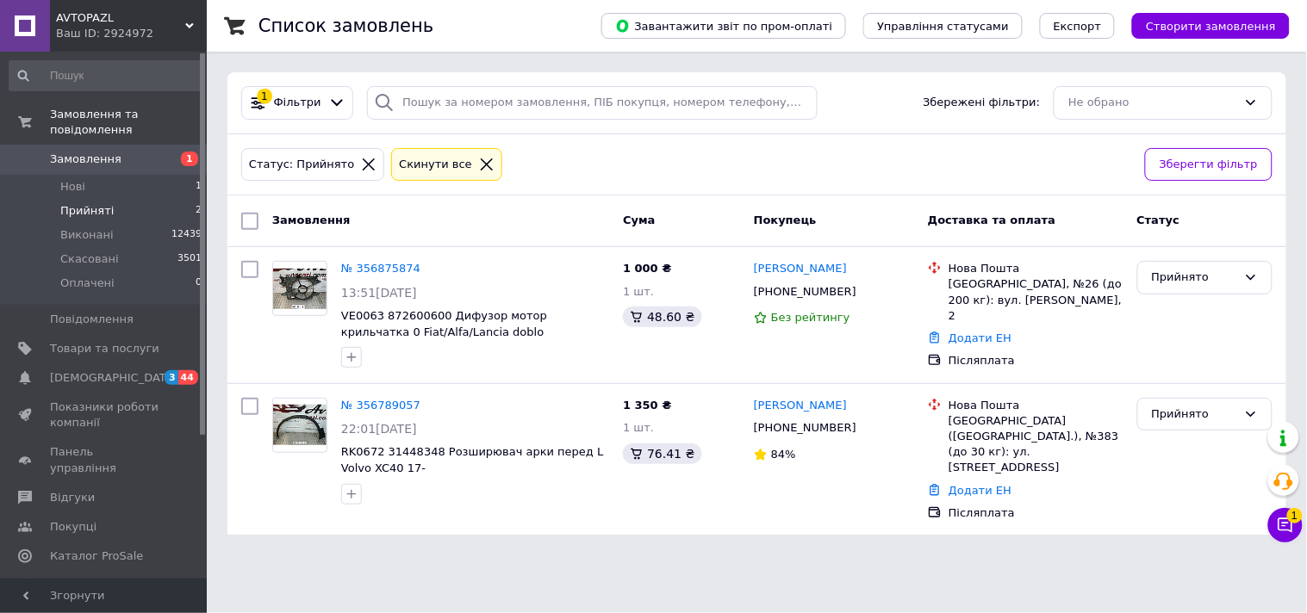
click at [78, 158] on link "Замовлення 1" at bounding box center [106, 159] width 212 height 29
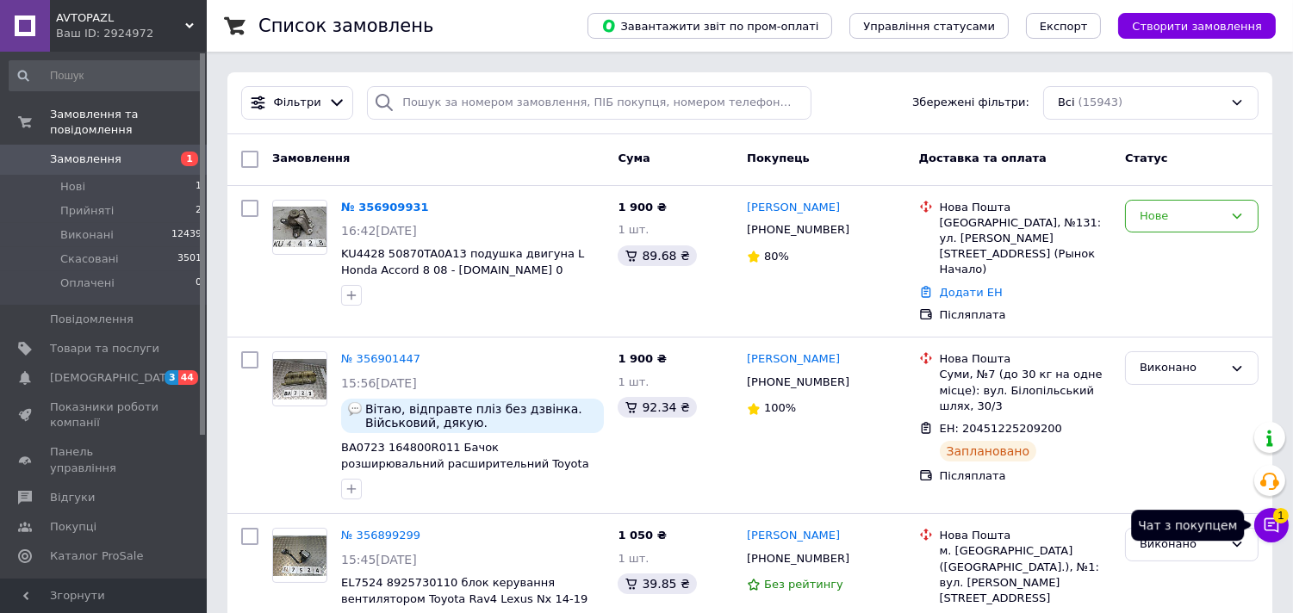
click at [1286, 531] on button "Чат з покупцем 1" at bounding box center [1271, 525] width 34 height 34
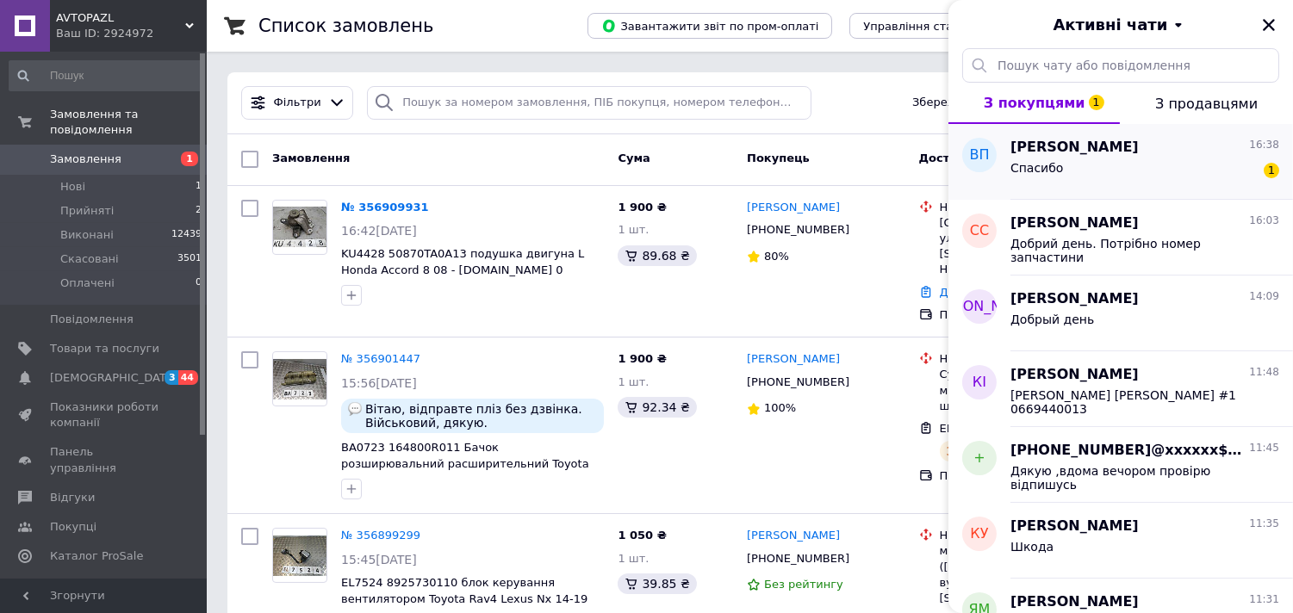
click at [1120, 161] on div "Спасибо 1" at bounding box center [1144, 172] width 269 height 28
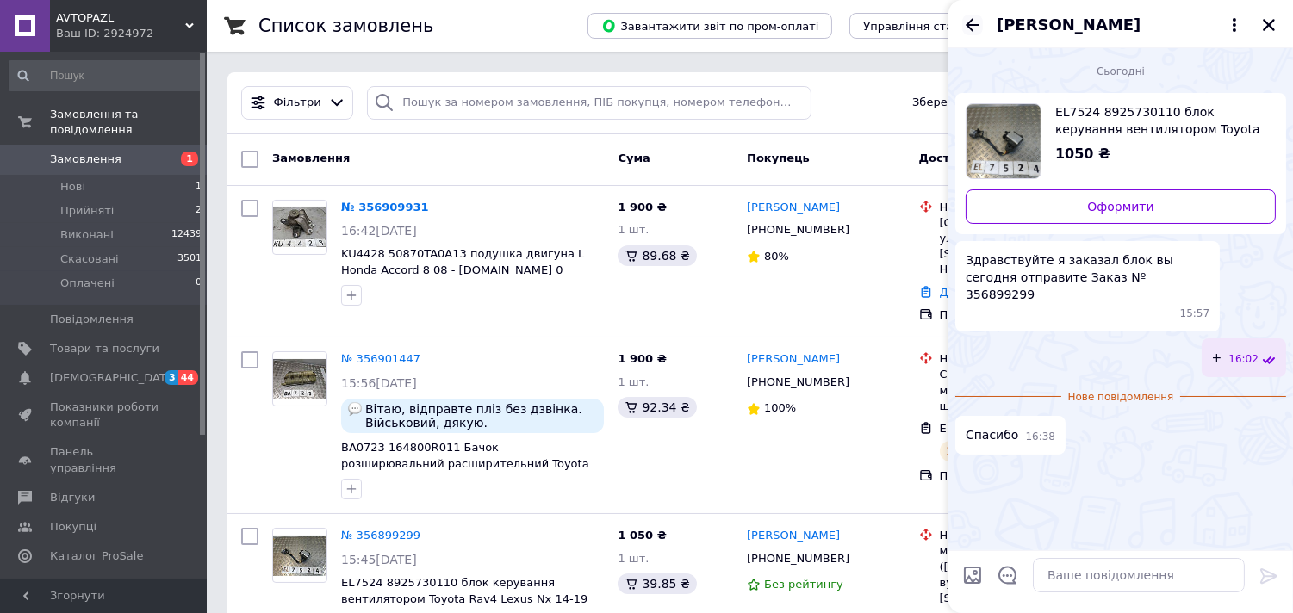
click at [963, 26] on icon "Назад" at bounding box center [972, 25] width 21 height 21
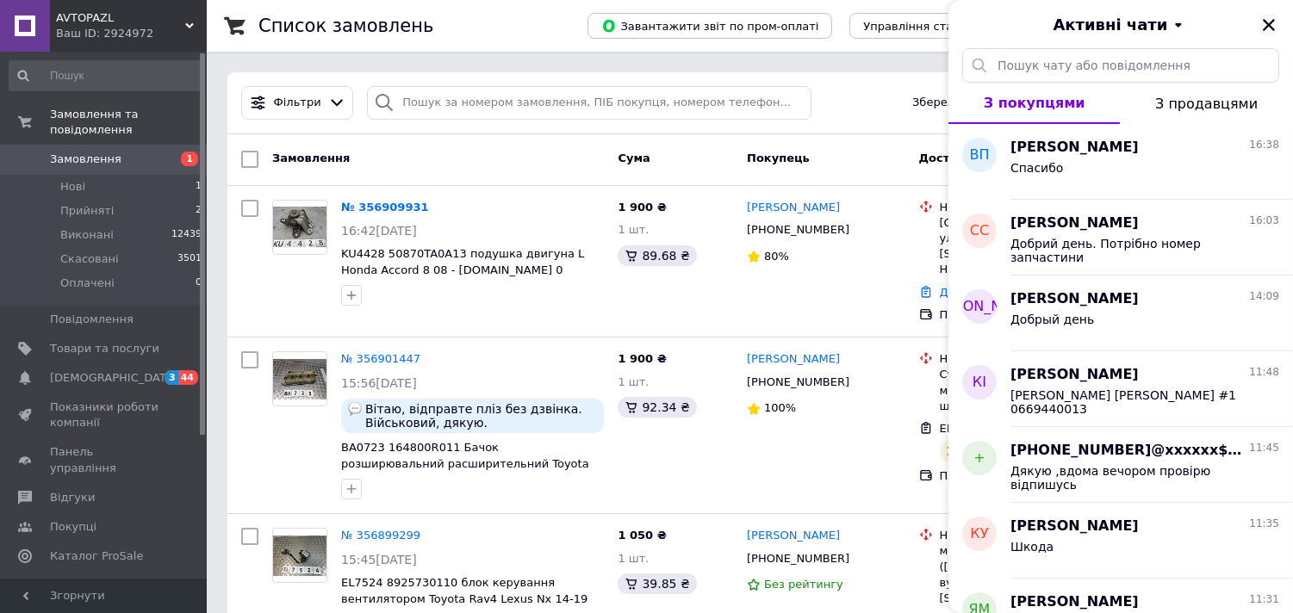
click at [1269, 24] on icon "Закрити" at bounding box center [1269, 25] width 12 height 12
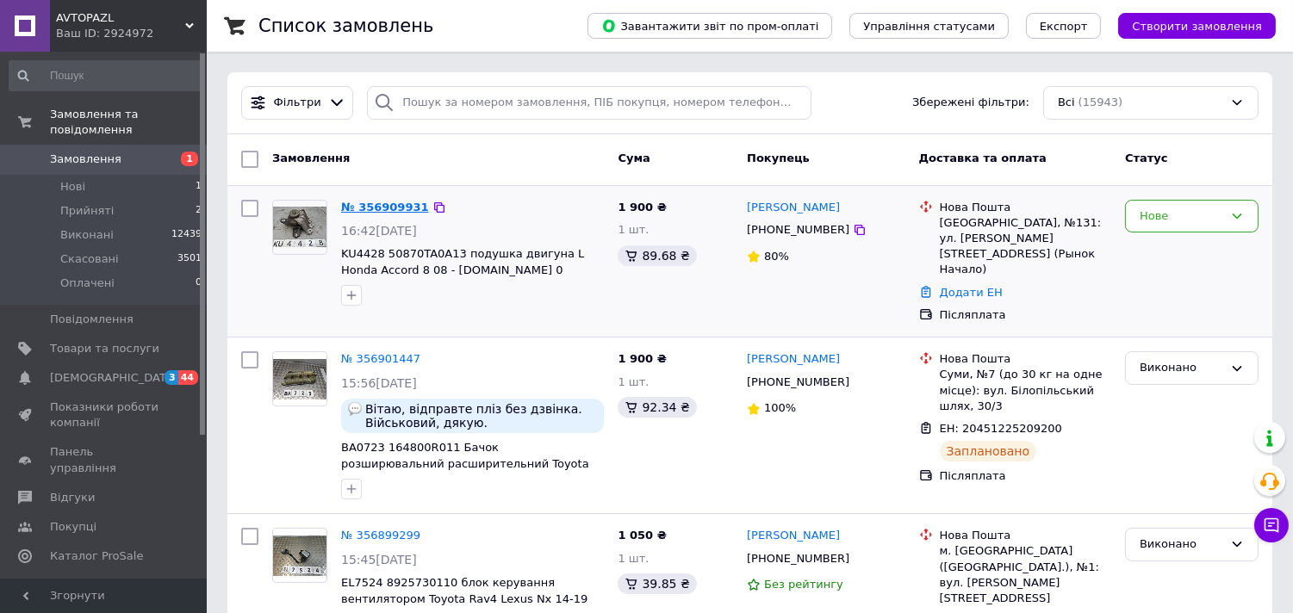
click at [391, 207] on link "№ 356909931" at bounding box center [385, 207] width 88 height 13
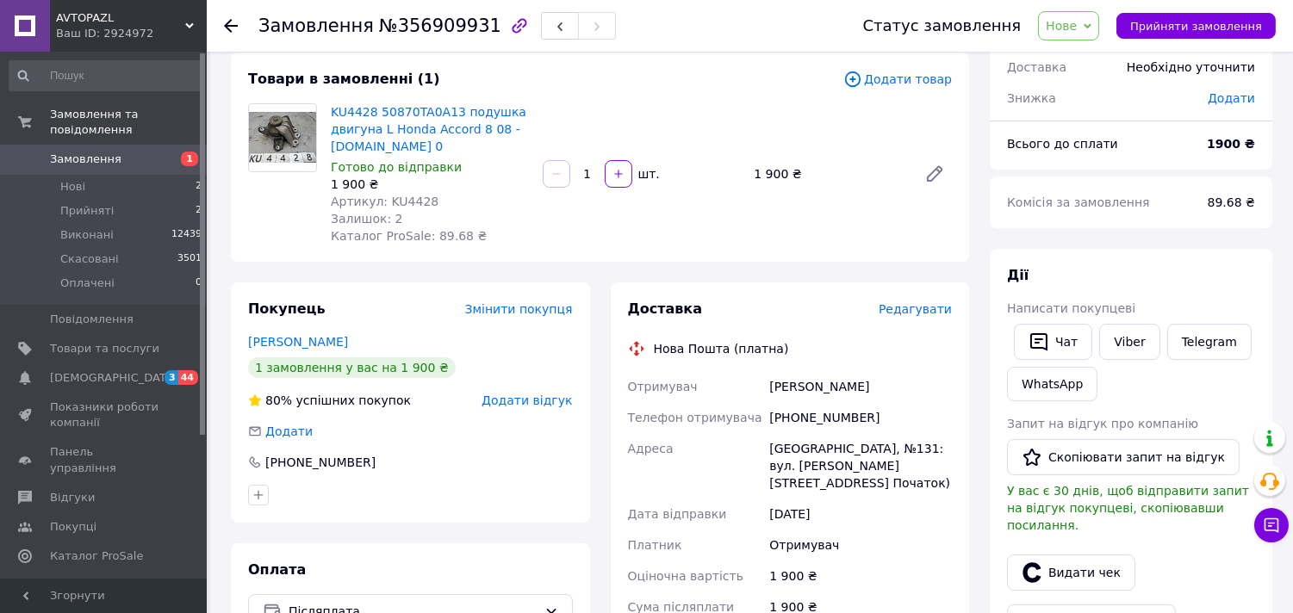
scroll to position [191, 0]
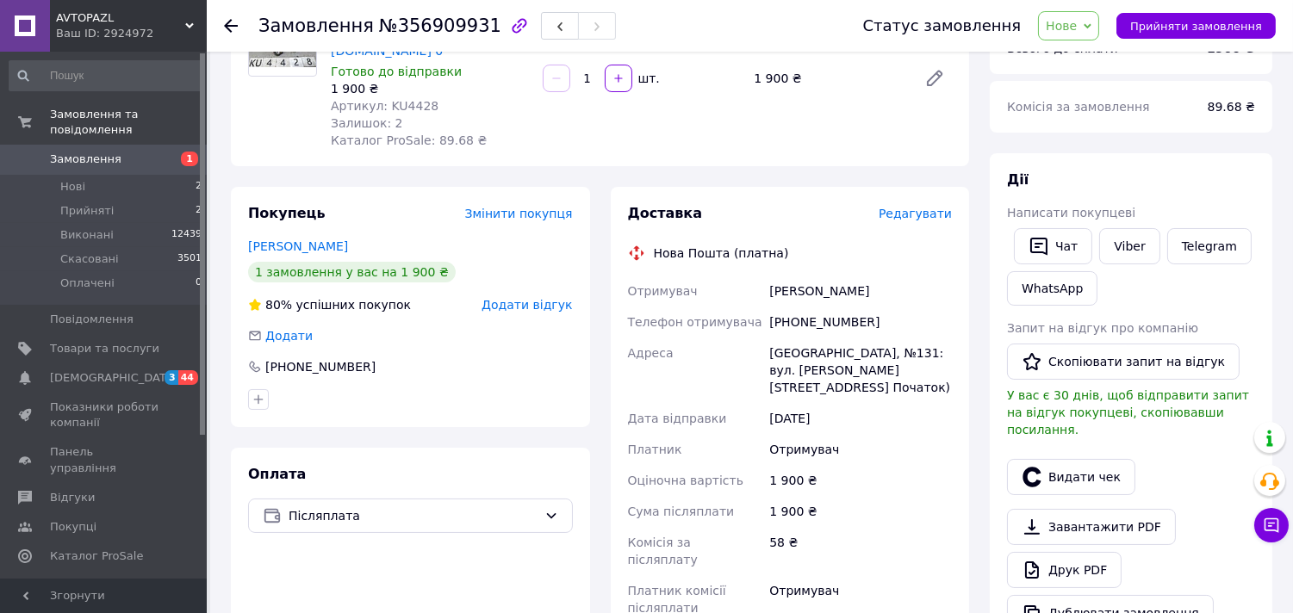
click at [802, 287] on div "Власюк Сергей" at bounding box center [860, 291] width 189 height 31
drag, startPoint x: 802, startPoint y: 287, endPoint x: 831, endPoint y: 285, distance: 29.3
click at [831, 285] on div "Власюк Сергей" at bounding box center [860, 291] width 189 height 31
copy div "Власюк Сергей"
click at [841, 317] on div "+380961308012" at bounding box center [860, 322] width 189 height 31
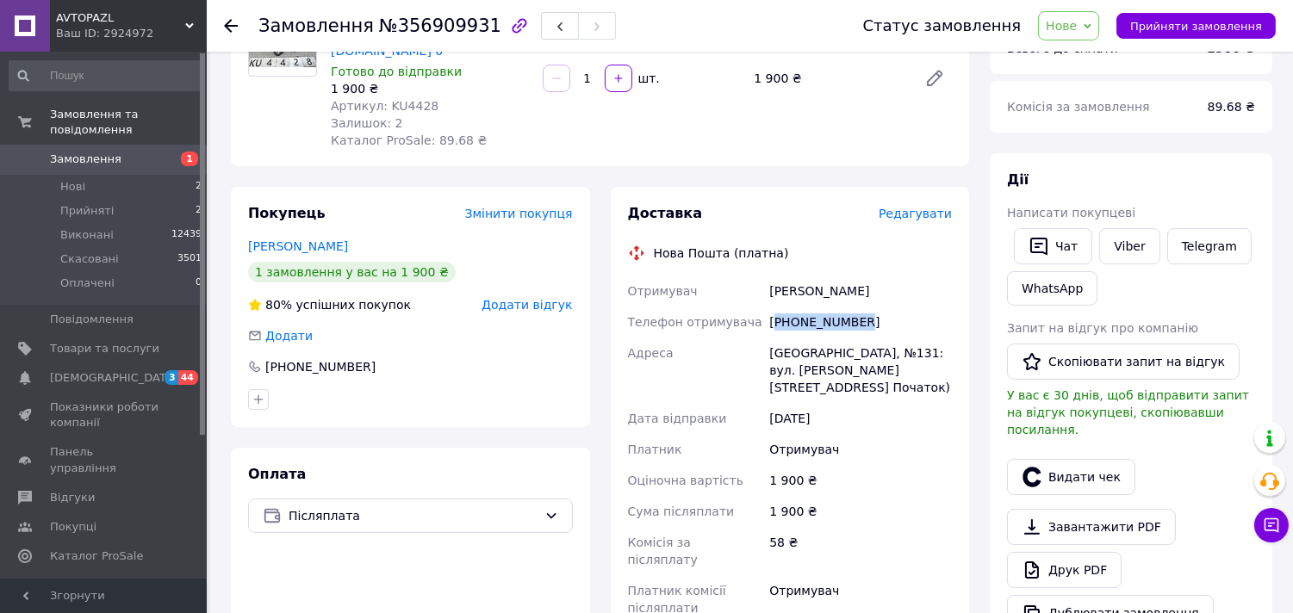
click at [841, 317] on div "+380961308012" at bounding box center [860, 322] width 189 height 31
copy div "+380961308012"
click at [793, 351] on div "Одеса, №131: вул. Владислава Бувалкіна, 50/1 (Ринок Початок)" at bounding box center [860, 370] width 189 height 65
click at [793, 349] on div "Одеса, №131: вул. Владислава Бувалкіна, 50/1 (Ринок Початок)" at bounding box center [860, 370] width 189 height 65
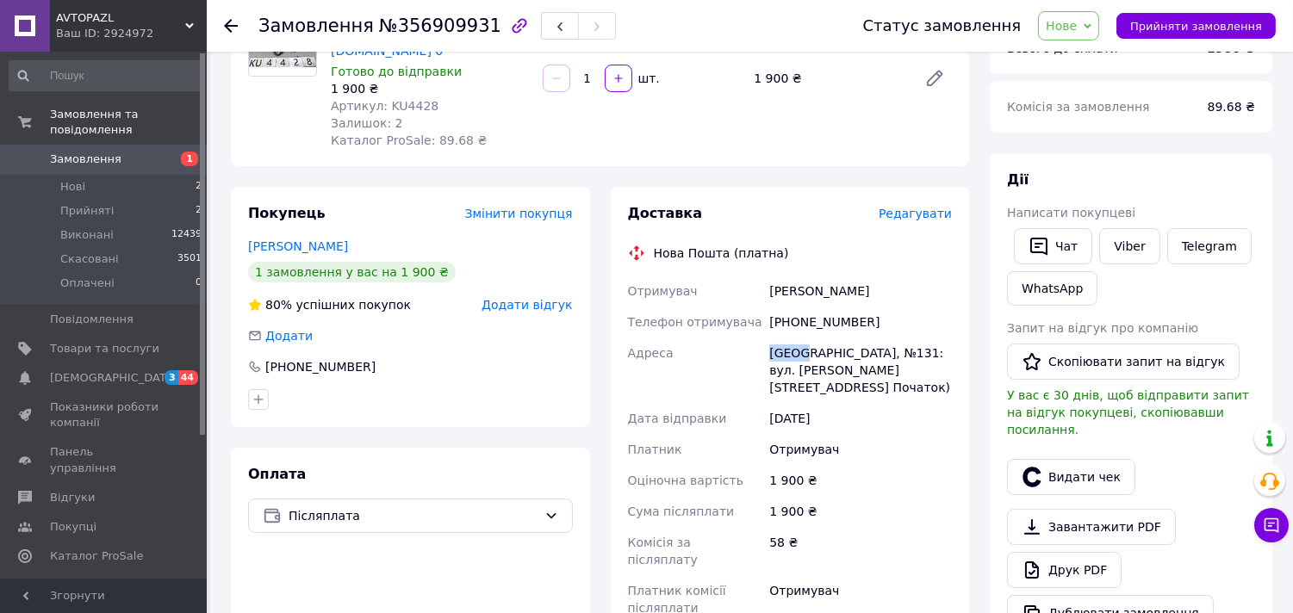
copy div "Одеса"
click at [407, 106] on span "Артикул: KU4428" at bounding box center [385, 106] width 108 height 14
click at [407, 104] on span "Артикул: KU4428" at bounding box center [385, 106] width 108 height 14
copy span "KU4428"
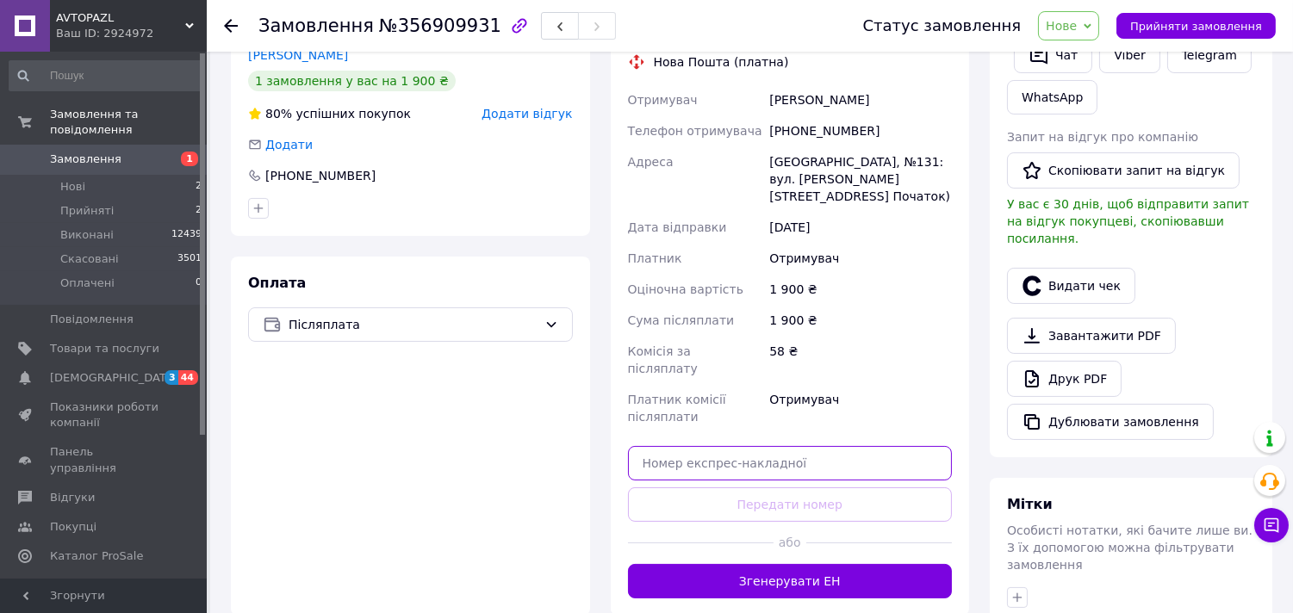
click at [717, 446] on input "text" at bounding box center [790, 463] width 325 height 34
paste input "20451225329250"
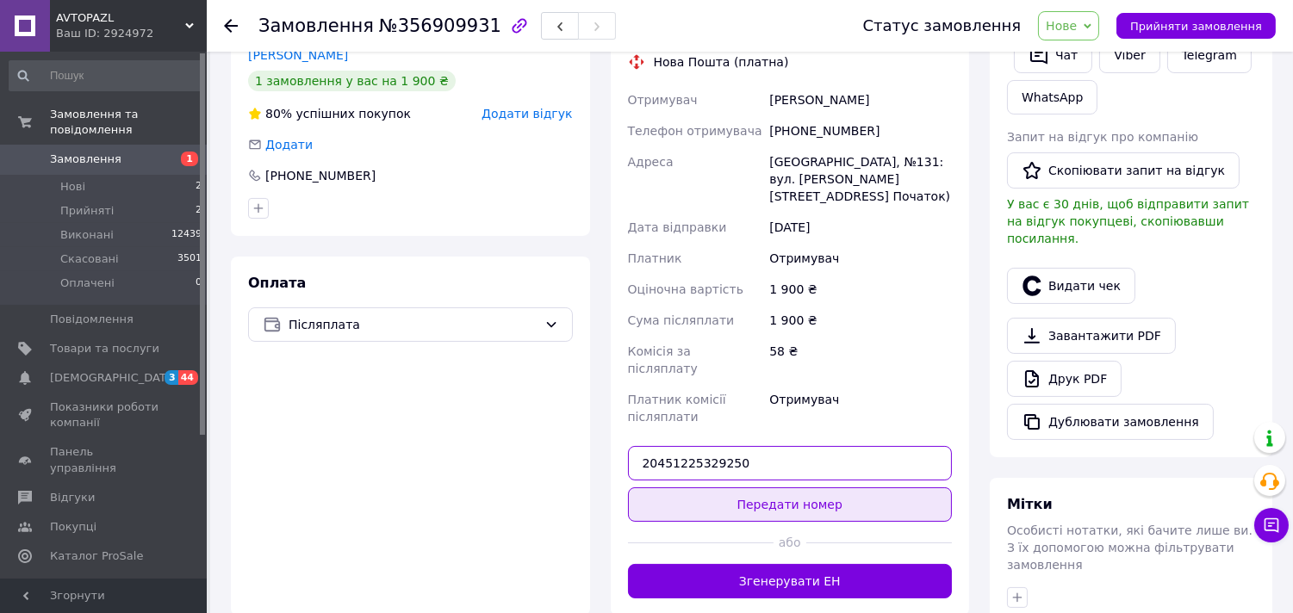
type input "20451225329250"
click at [761, 487] on button "Передати номер" at bounding box center [790, 504] width 325 height 34
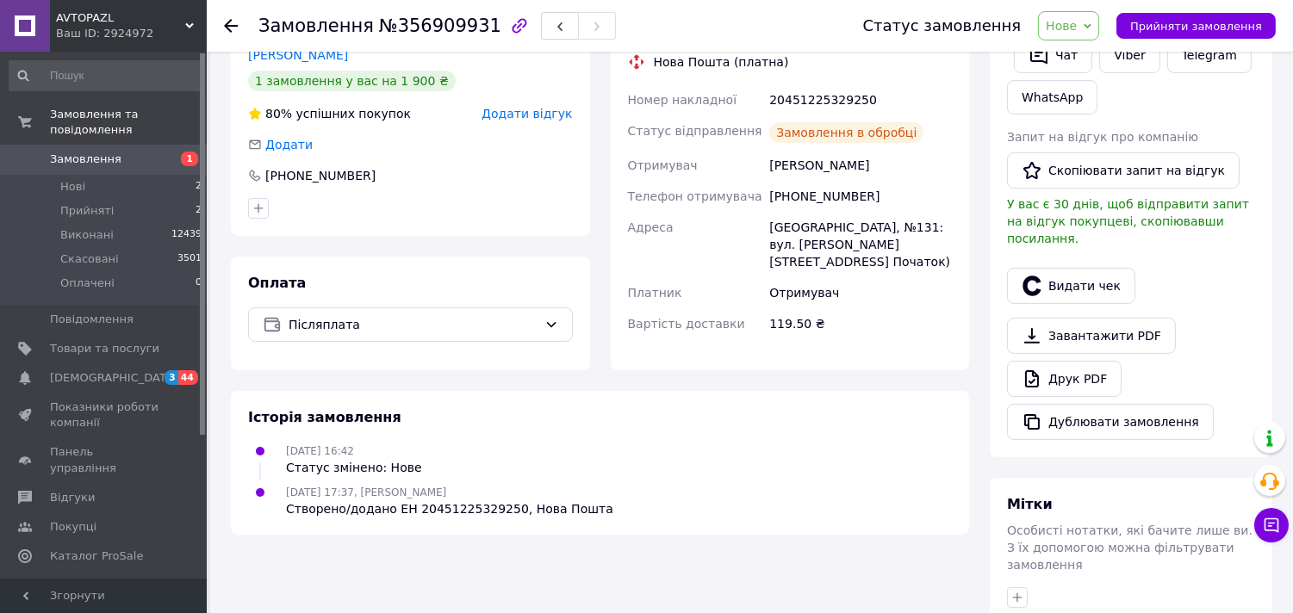
click at [1091, 26] on icon at bounding box center [1087, 25] width 8 height 5
click at [1096, 84] on li "Виконано" at bounding box center [1078, 86] width 79 height 26
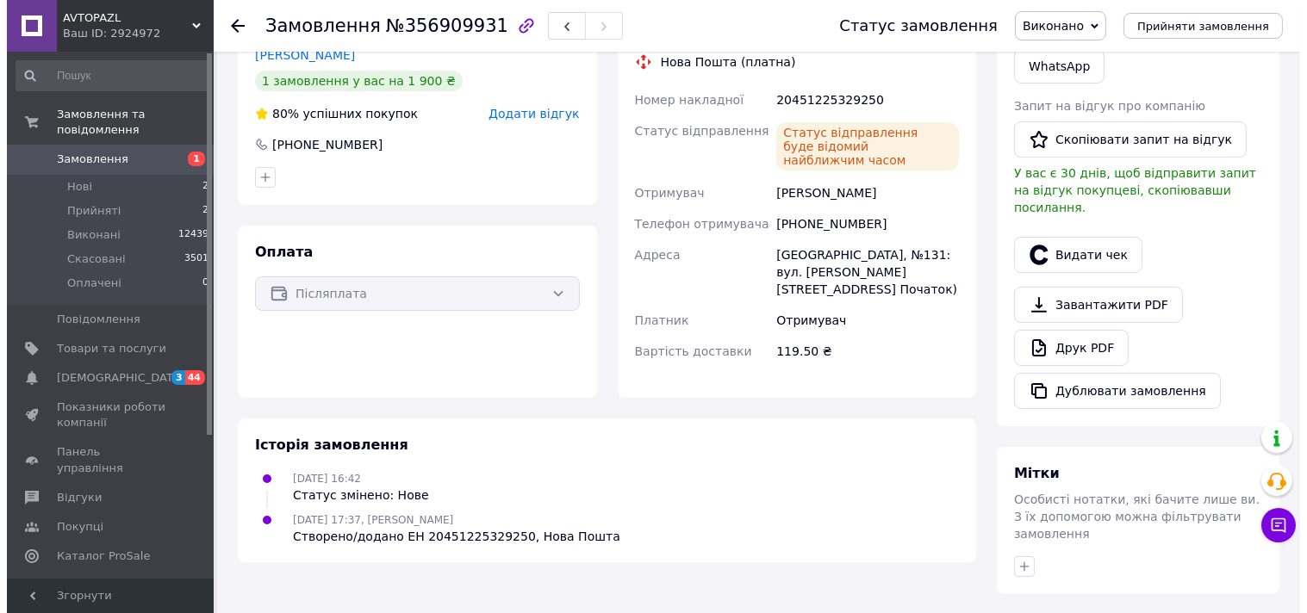
scroll to position [0, 0]
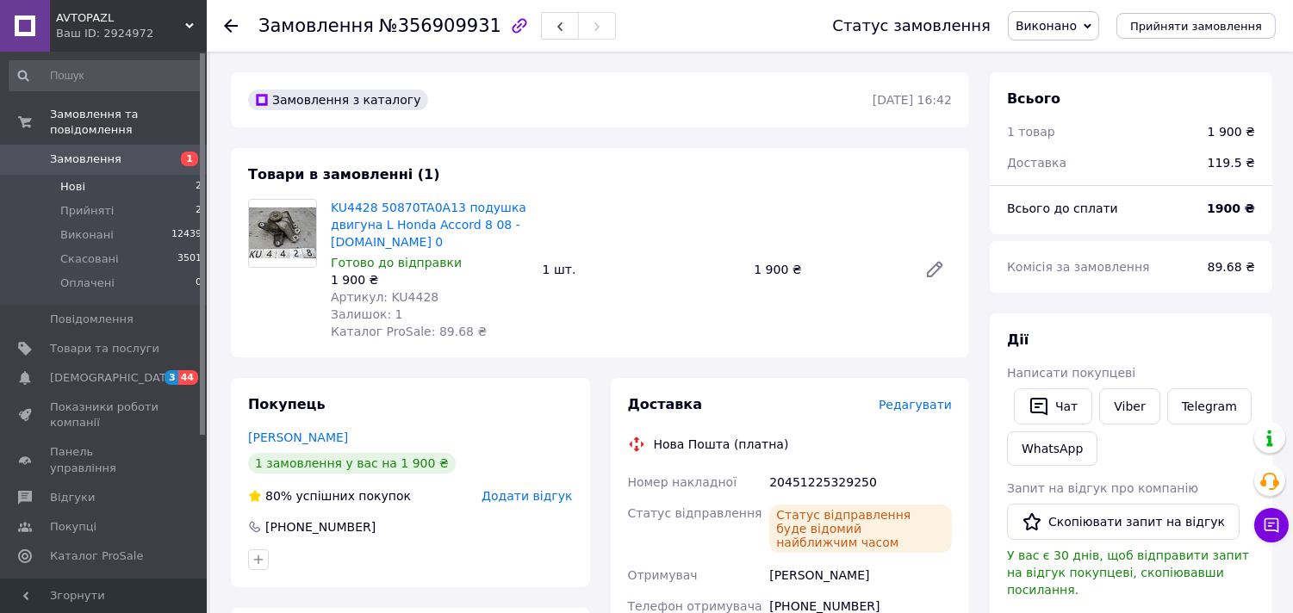
click at [89, 175] on li "Нові 2" at bounding box center [106, 187] width 212 height 24
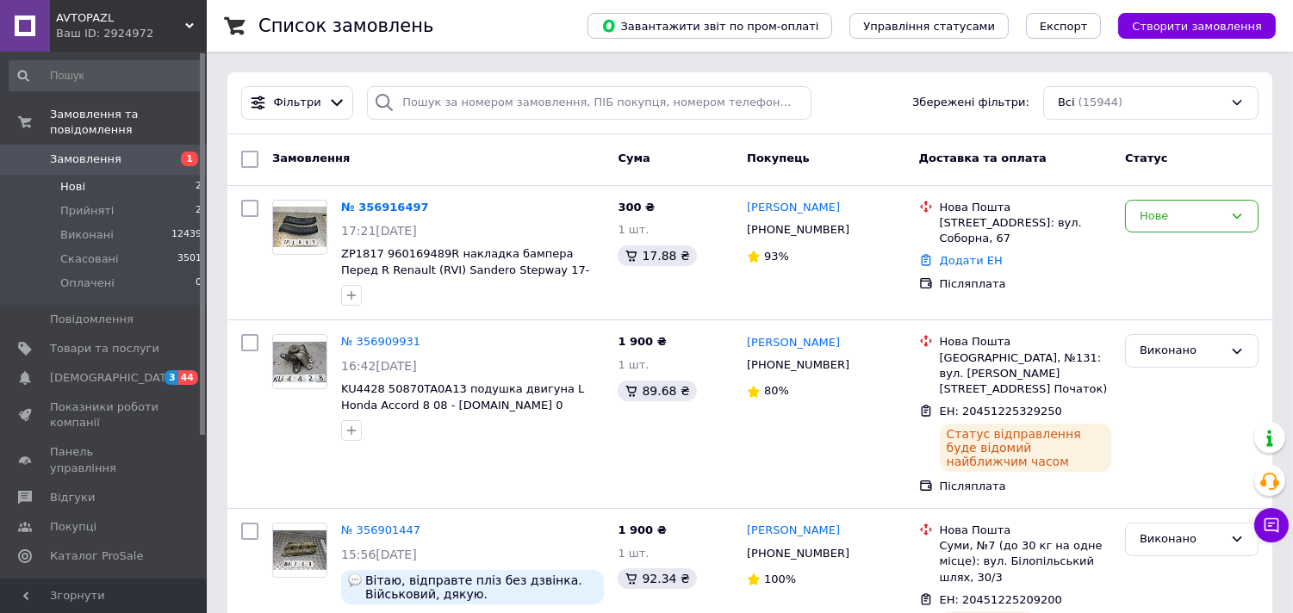
click at [96, 175] on li "Нові 2" at bounding box center [106, 187] width 212 height 24
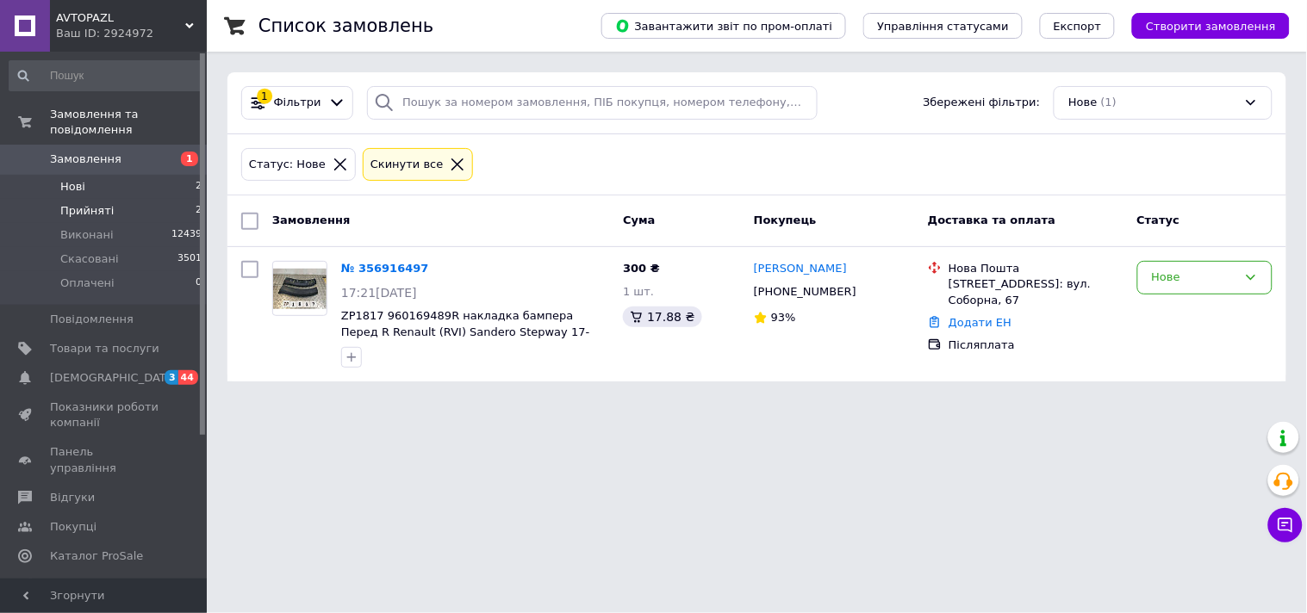
click at [97, 203] on span "Прийняті" at bounding box center [86, 211] width 53 height 16
